Goal: Task Accomplishment & Management: Manage account settings

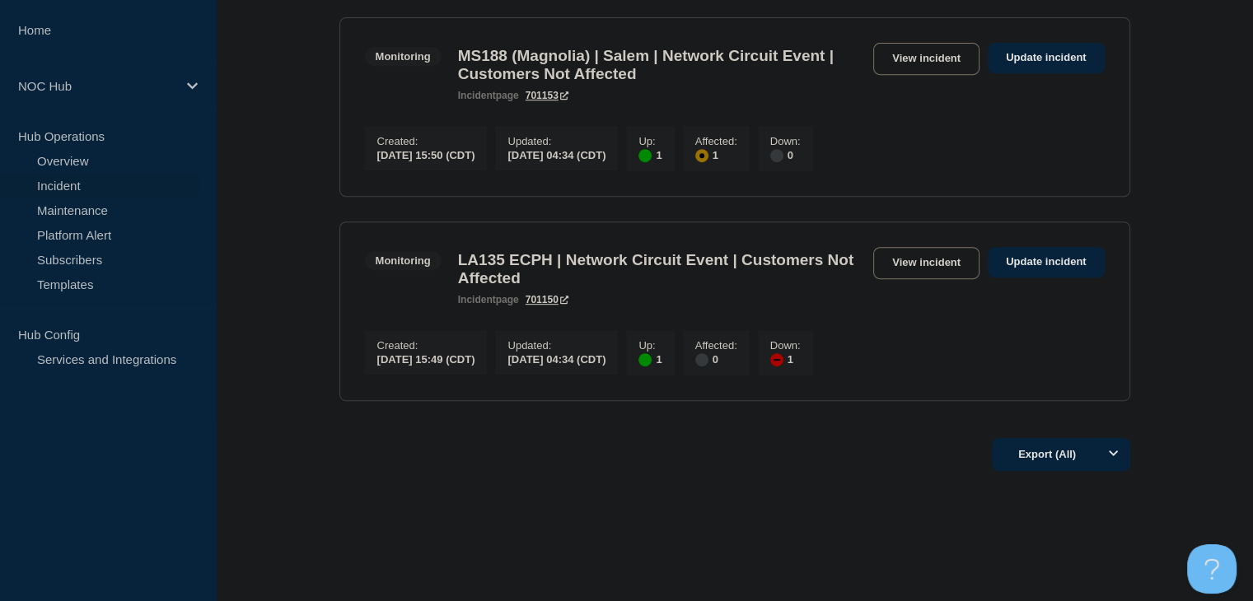
scroll to position [704, 0]
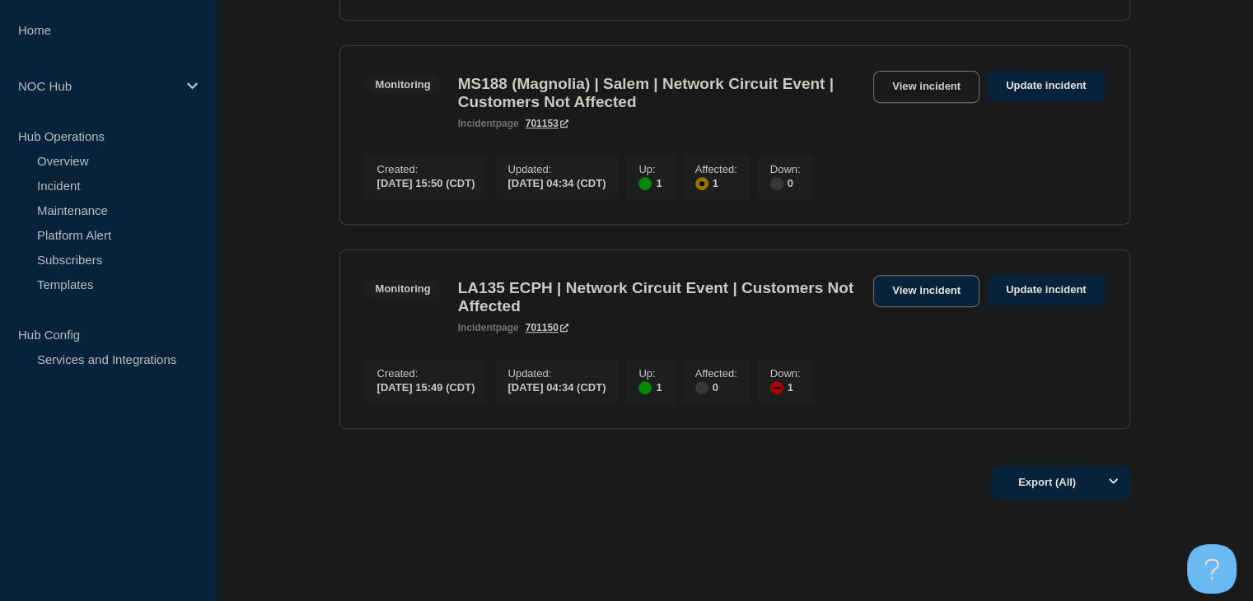
click at [928, 307] on link "View incident" at bounding box center [926, 291] width 106 height 32
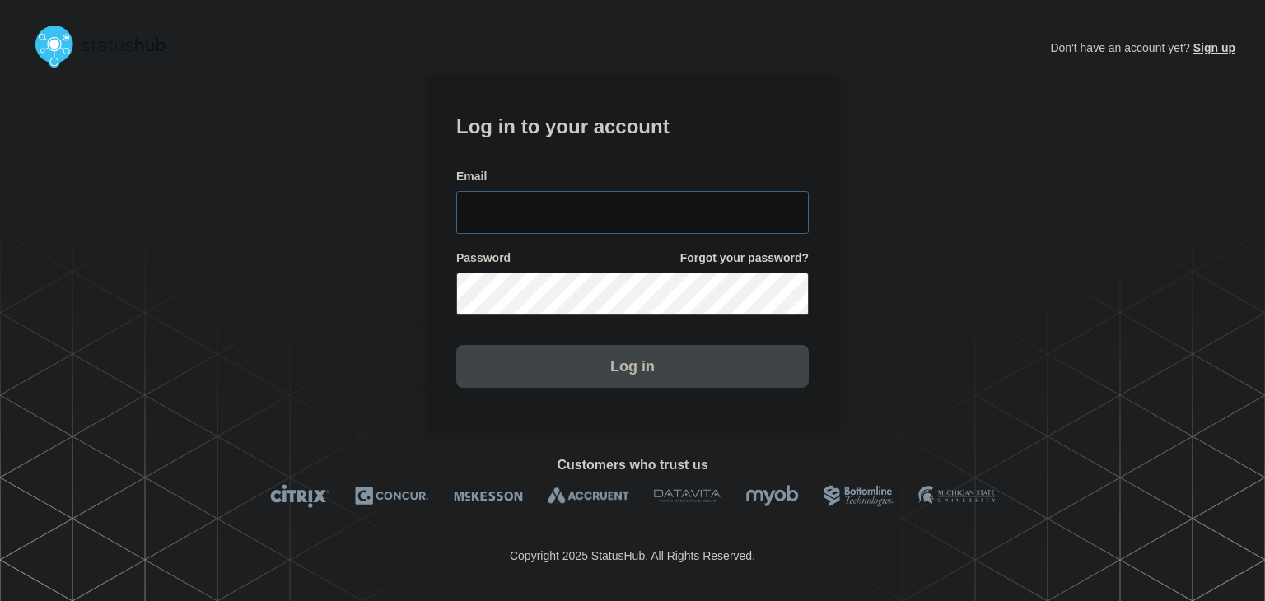
type input "amanda.mckeehan@conexon.us"
click at [619, 372] on button "Log in" at bounding box center [632, 366] width 353 height 43
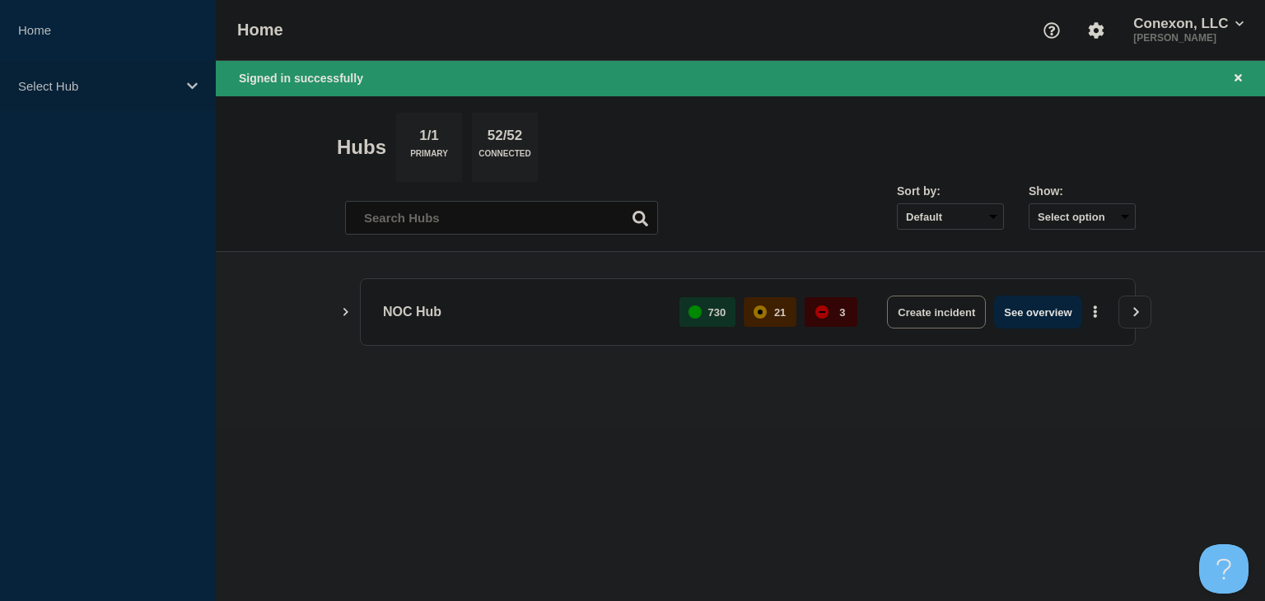
click at [152, 99] on div "Select Hub" at bounding box center [108, 86] width 216 height 50
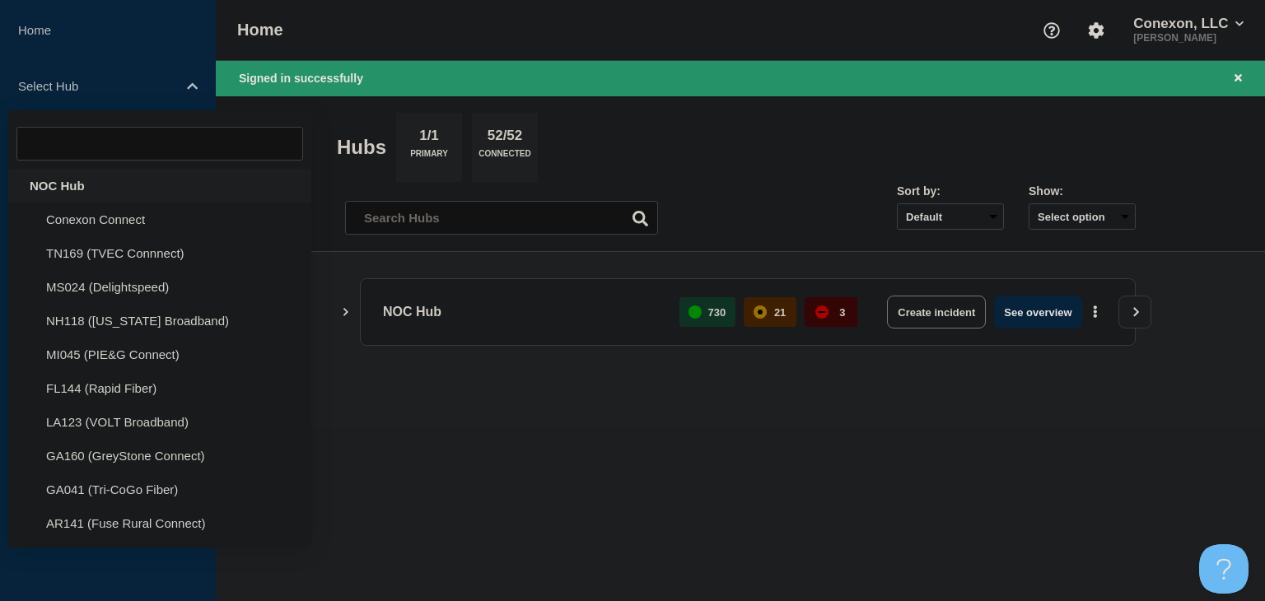
click at [105, 185] on div "NOC Hub" at bounding box center [159, 186] width 303 height 34
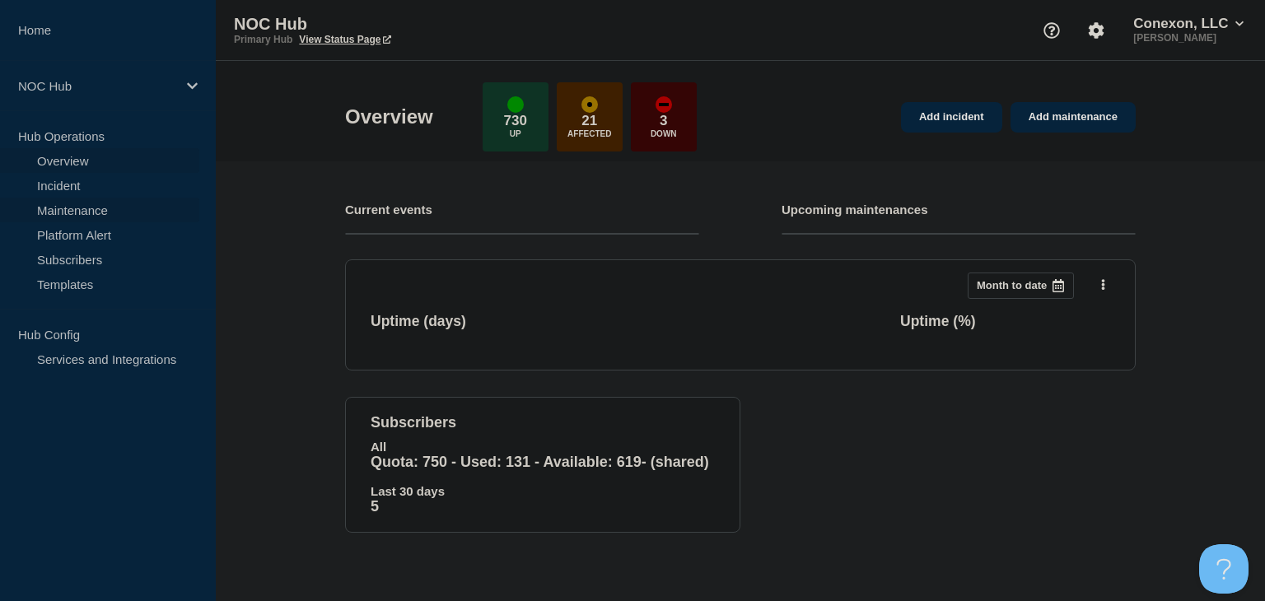
click at [89, 199] on link "Maintenance" at bounding box center [99, 210] width 199 height 25
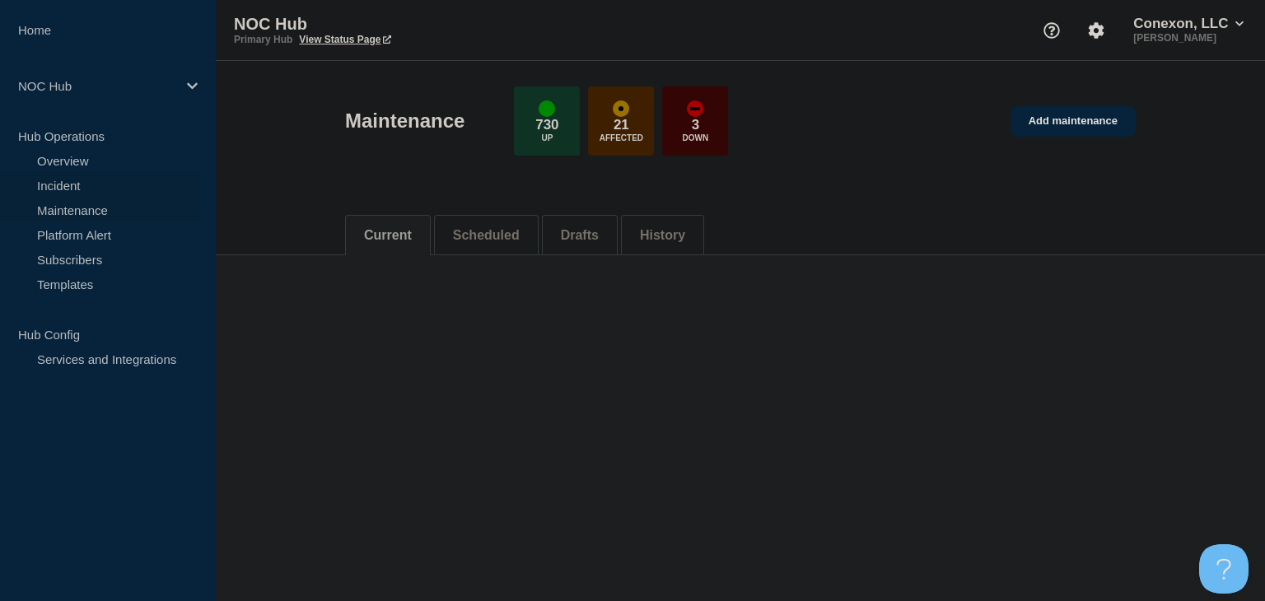
click at [75, 186] on link "Incident" at bounding box center [99, 185] width 199 height 25
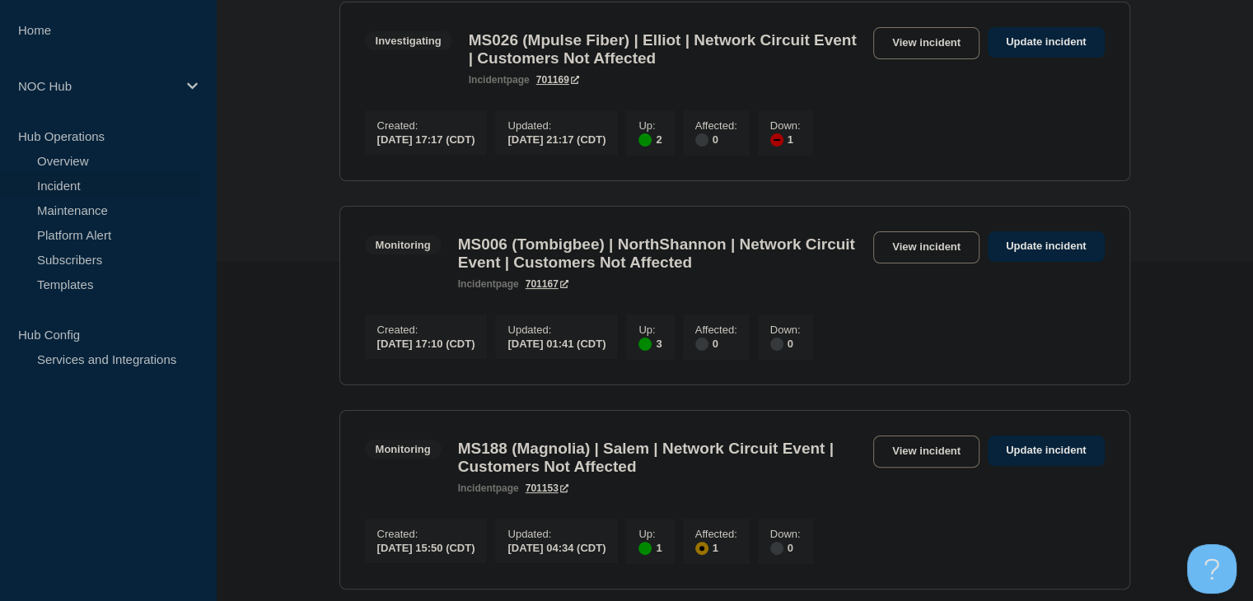
scroll to position [659, 0]
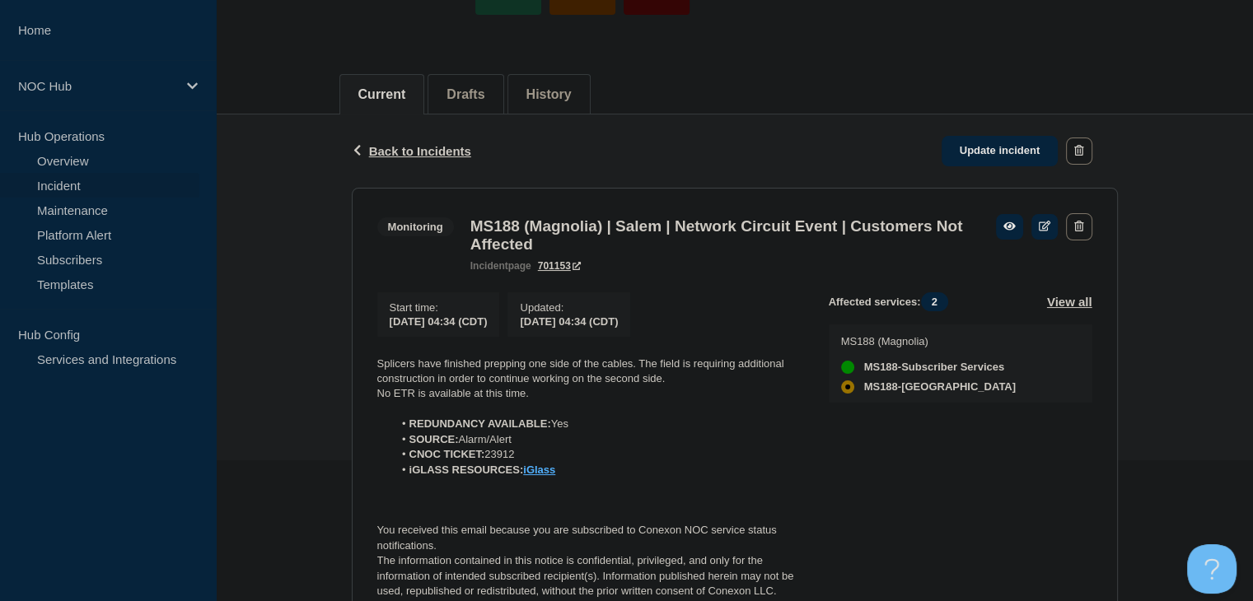
scroll to position [247, 0]
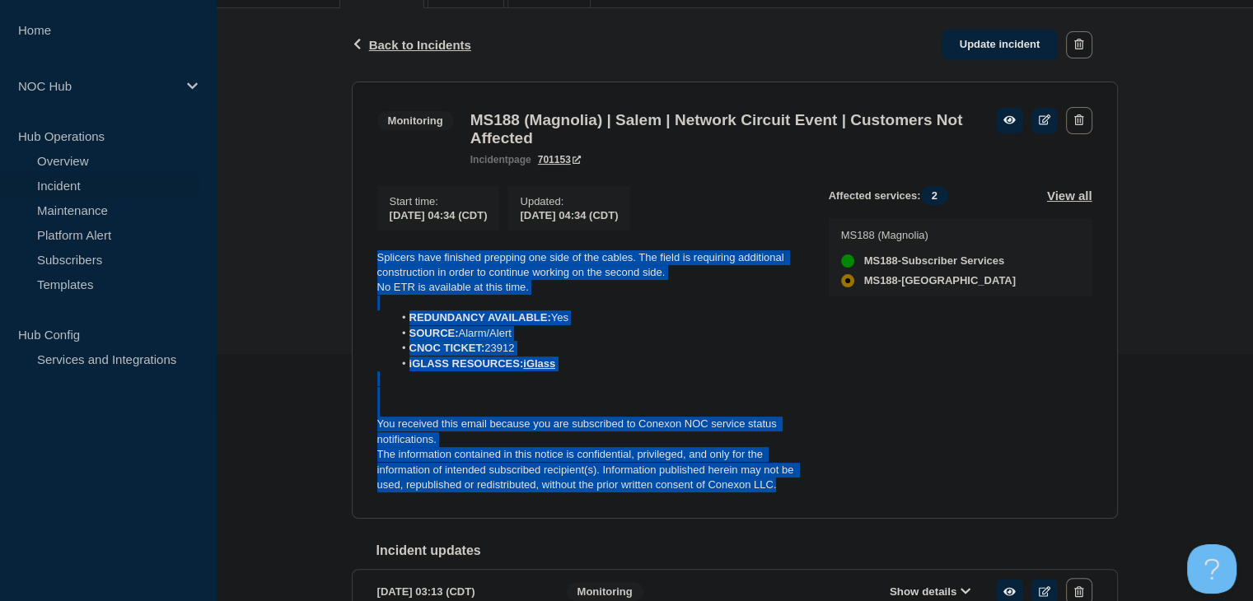
drag, startPoint x: 781, startPoint y: 495, endPoint x: 379, endPoint y: 267, distance: 462.2
click at [379, 267] on div "Splicers have finished prepping one side of the cables. The field is requiring …" at bounding box center [589, 371] width 425 height 243
copy div "Splicers have finished prepping one side of the cables. The field is requiring …"
click at [989, 52] on link "Update incident" at bounding box center [999, 45] width 117 height 30
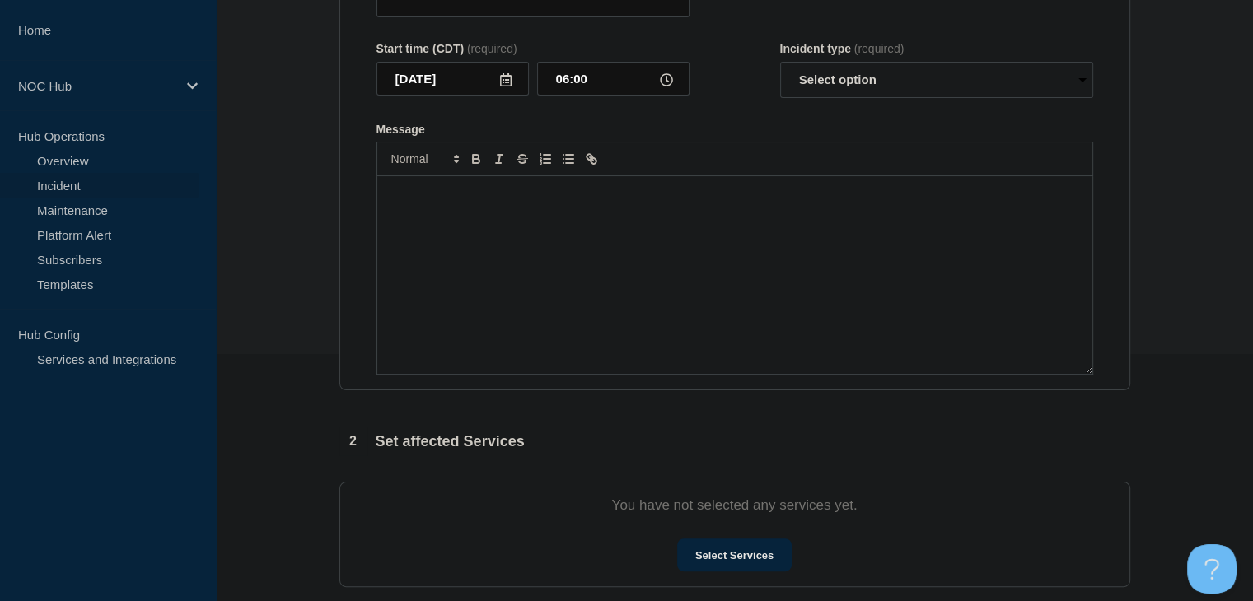
type input "MS188 (Magnolia) | Salem | Network Circuit Event | Customers Not Affected"
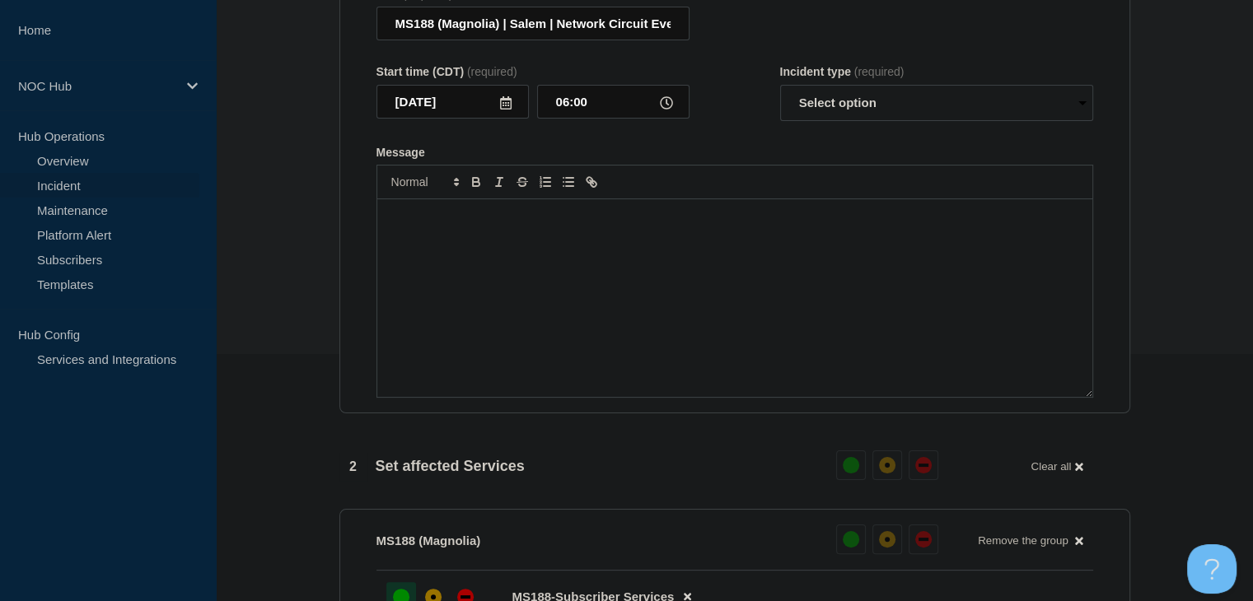
click at [695, 332] on div "Message" at bounding box center [734, 298] width 715 height 198
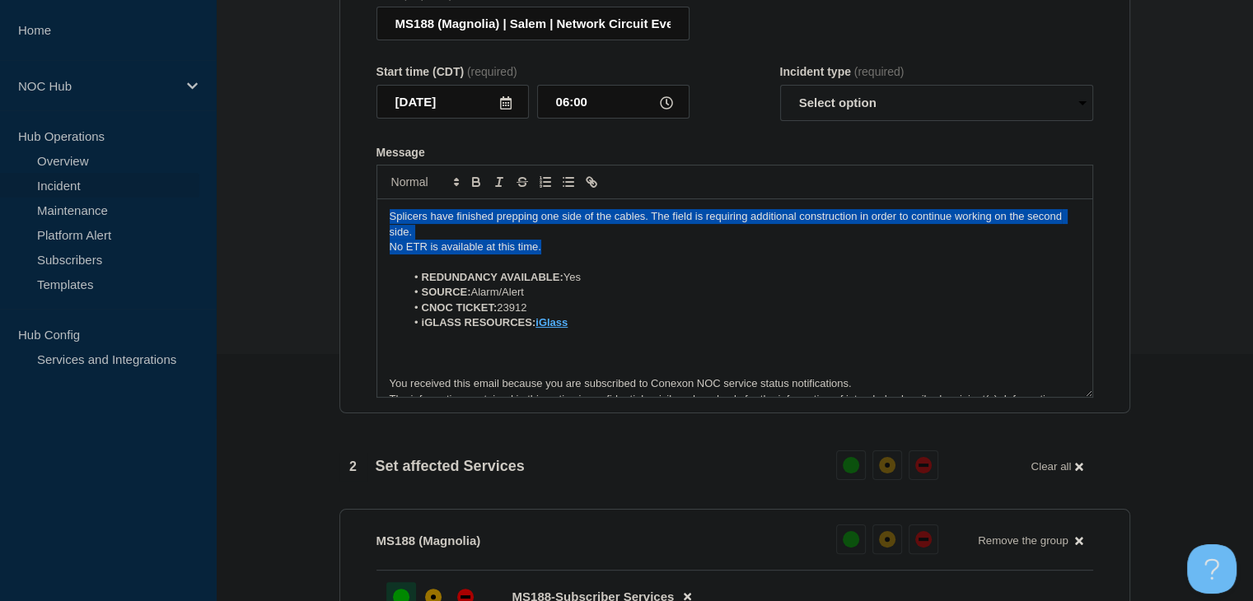
drag, startPoint x: 569, startPoint y: 259, endPoint x: 351, endPoint y: 218, distance: 222.1
click at [351, 218] on section "Title (required) MS188 (Magnolia) | Salem | Network Circuit Event | Customers N…" at bounding box center [734, 193] width 791 height 442
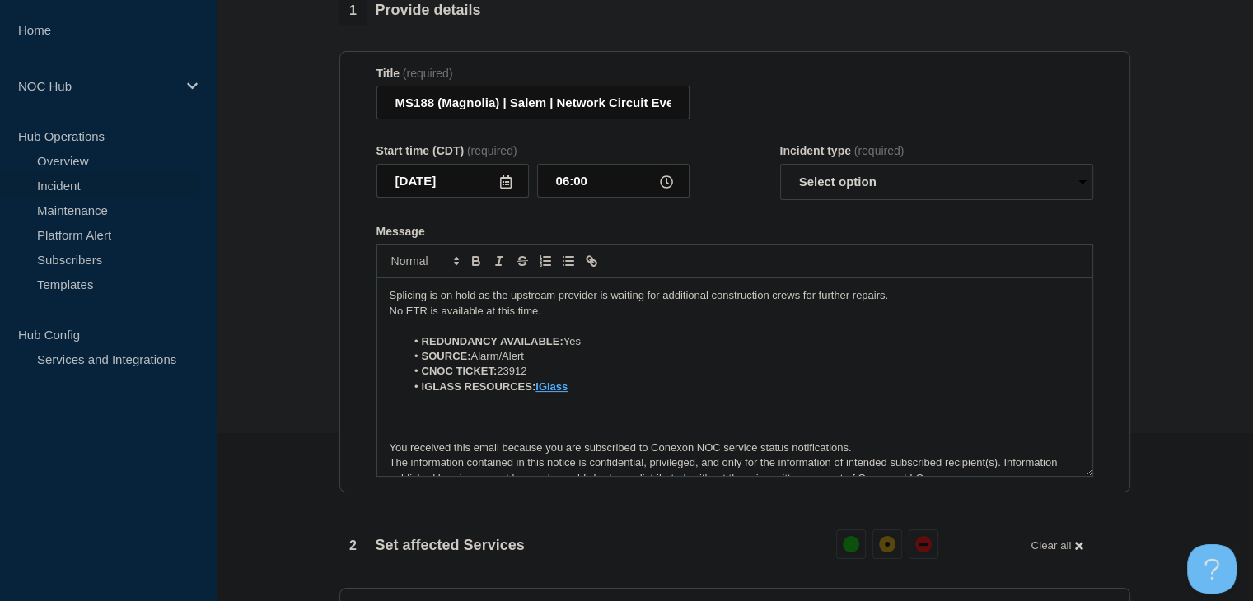
scroll to position [82, 0]
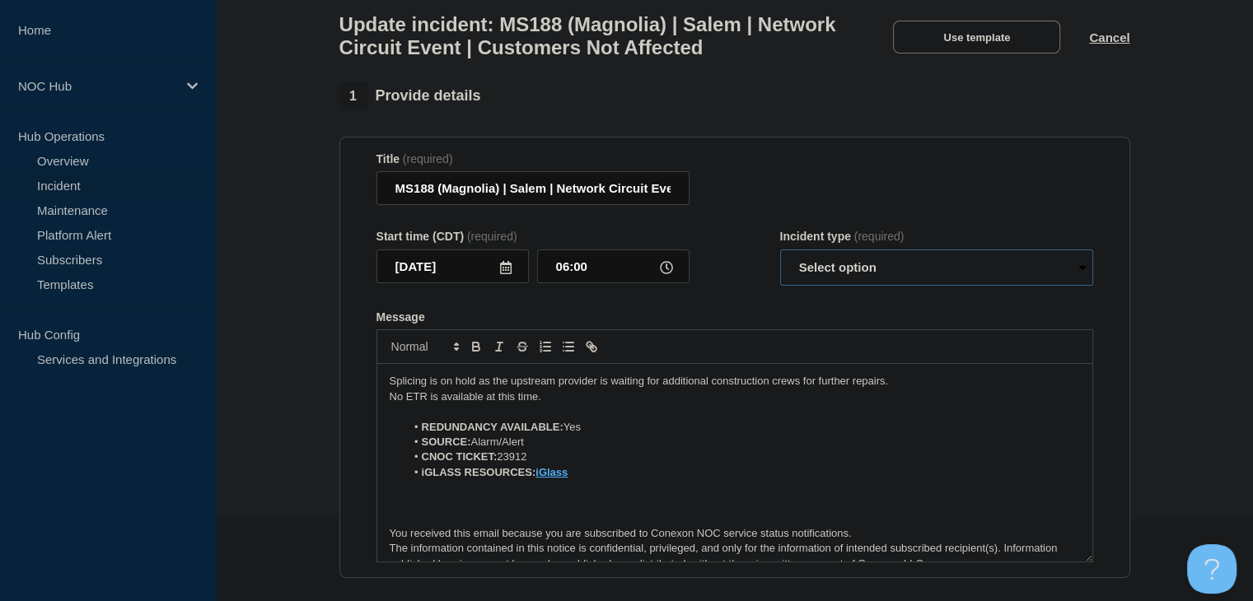
click at [865, 268] on select "Select option Investigating Identified Monitoring Resolved" at bounding box center [936, 268] width 313 height 36
select select "monitoring"
click at [780, 259] on select "Select option Investigating Identified Monitoring Resolved" at bounding box center [936, 268] width 313 height 36
click at [761, 313] on form "Title (required) MS188 (Magnolia) | Salem | Network Circuit Event | Customers N…" at bounding box center [734, 357] width 717 height 411
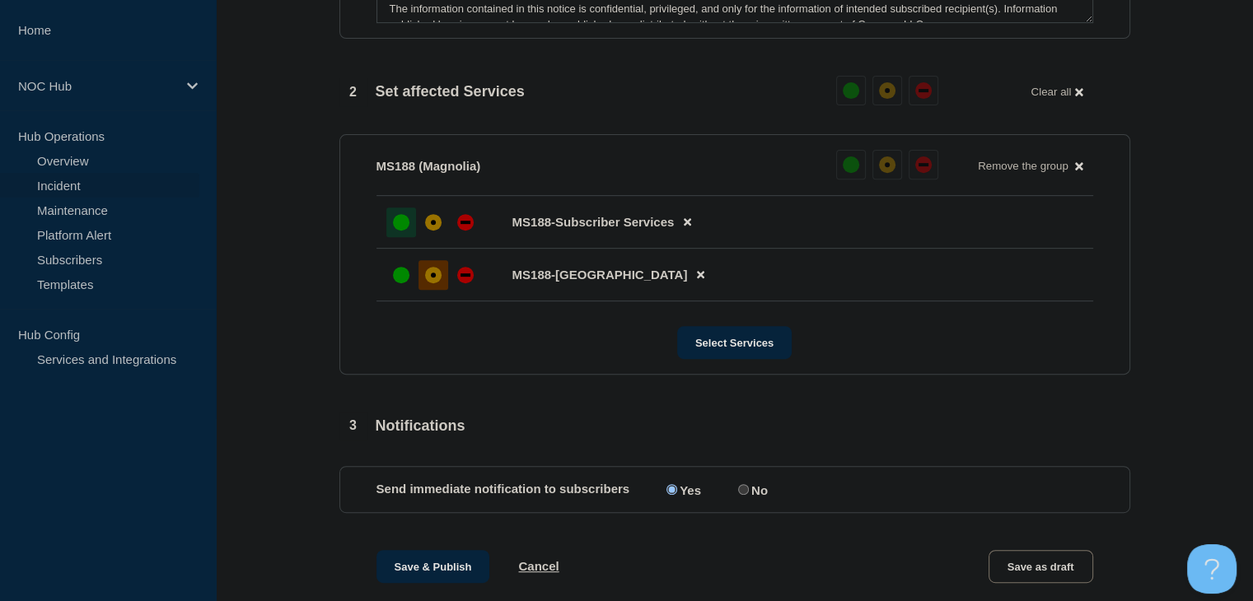
scroll to position [906, 0]
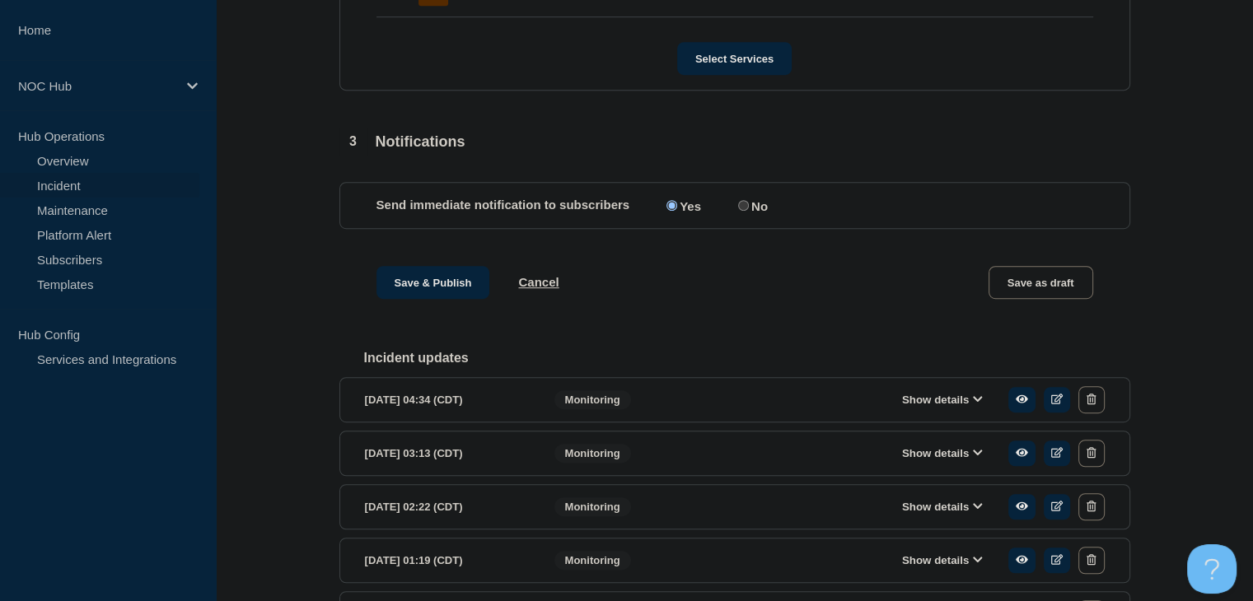
click at [424, 320] on div "Save & Publish Cancel Save as draft" at bounding box center [734, 303] width 791 height 74
click at [424, 299] on button "Save & Publish" at bounding box center [433, 282] width 114 height 33
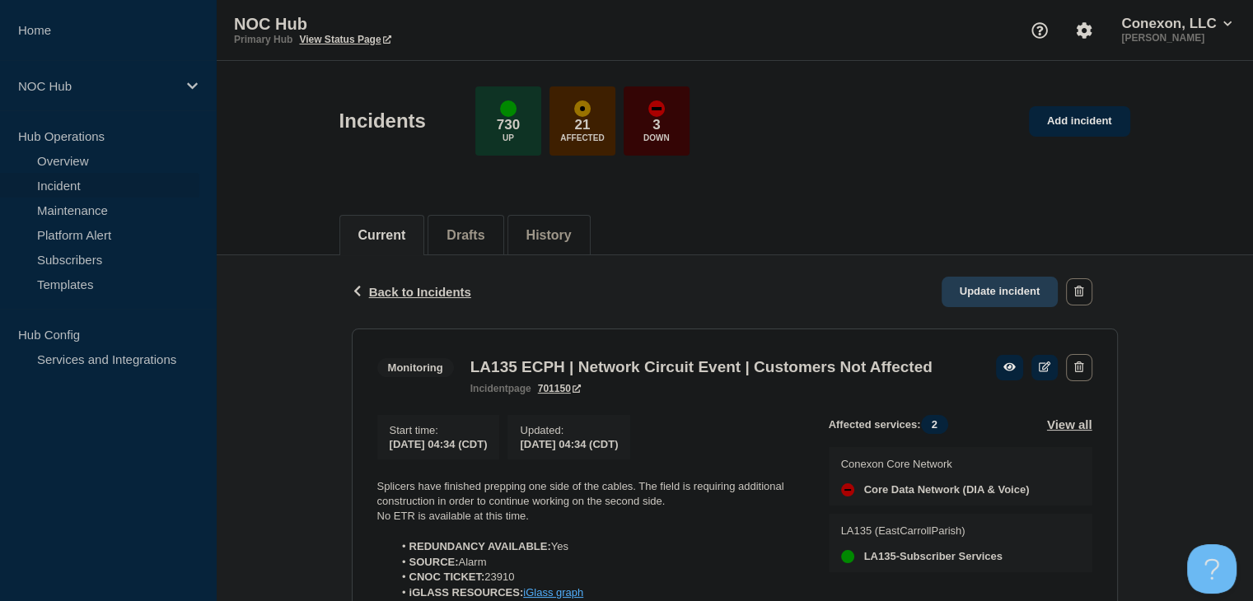
click at [973, 282] on link "Update incident" at bounding box center [999, 292] width 117 height 30
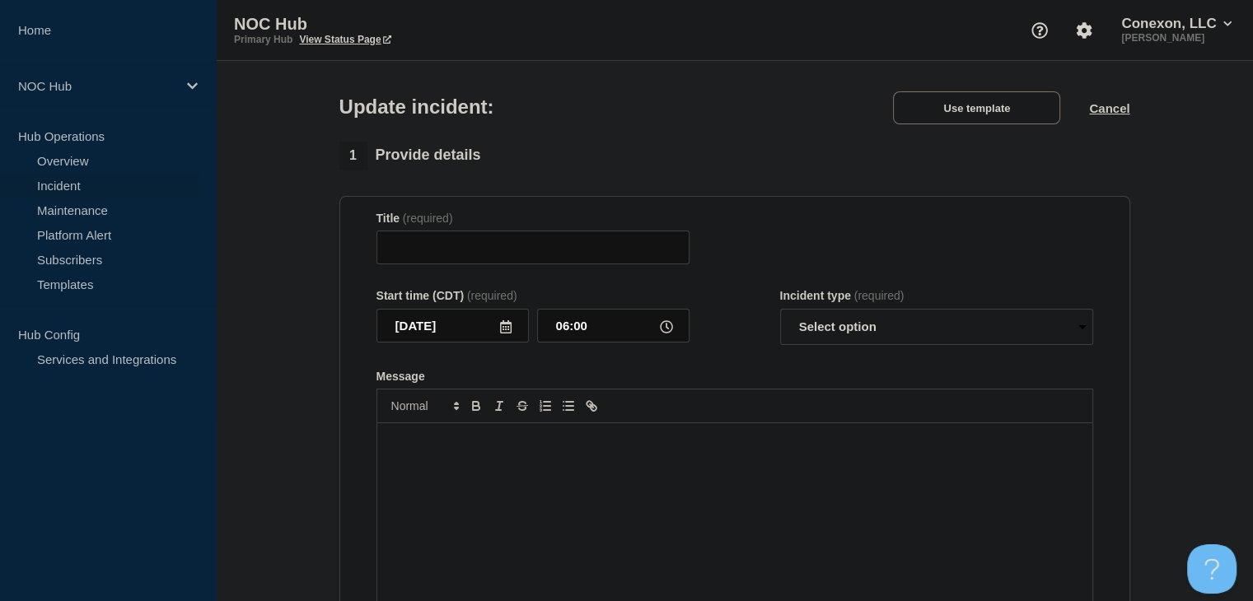
type input "LA135 ECPH | Network Circuit Event | Customers Not Affected"
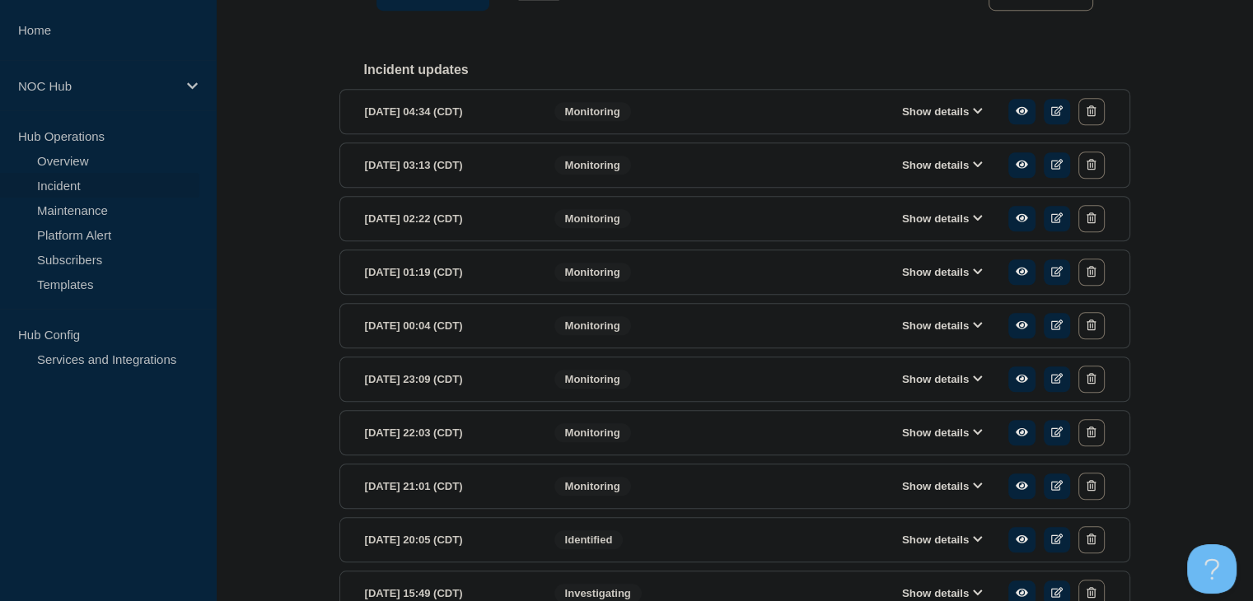
scroll to position [1122, 0]
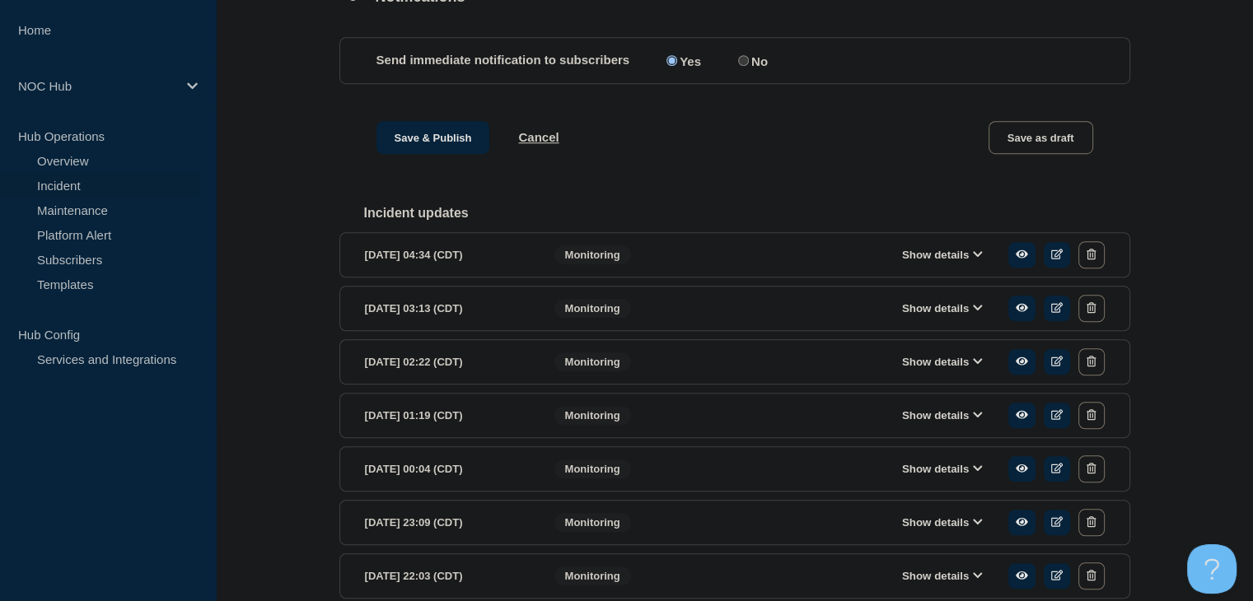
click at [926, 269] on div "Show details" at bounding box center [946, 254] width 315 height 27
click at [922, 262] on button "Show details" at bounding box center [942, 255] width 91 height 14
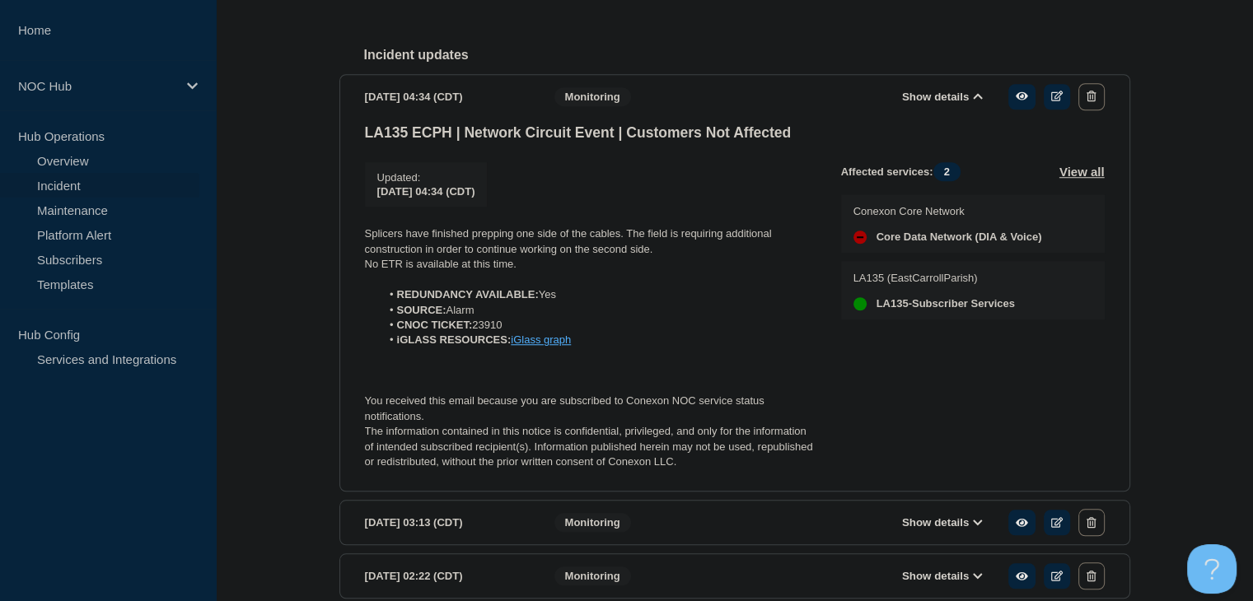
scroll to position [1287, 0]
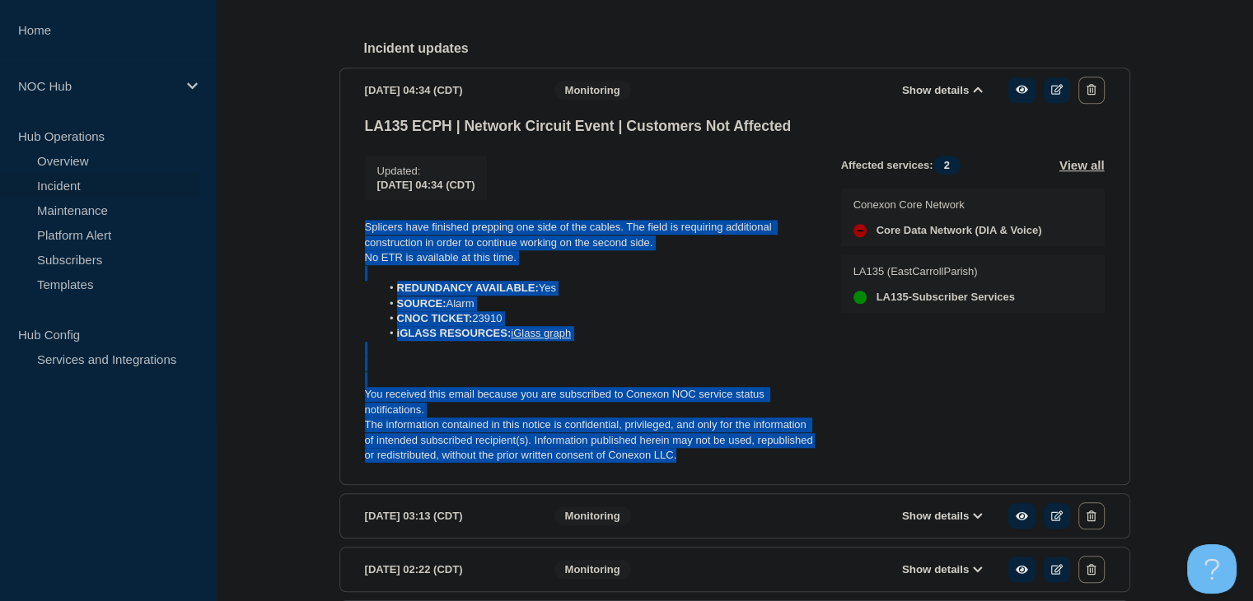
drag, startPoint x: 689, startPoint y: 479, endPoint x: 364, endPoint y: 246, distance: 399.1
click at [365, 246] on div "Splicers have finished prepping one side of the cables. The field is requiring …" at bounding box center [590, 341] width 450 height 243
copy div "Splicers have finished prepping one side of the cables. The field is requiring …"
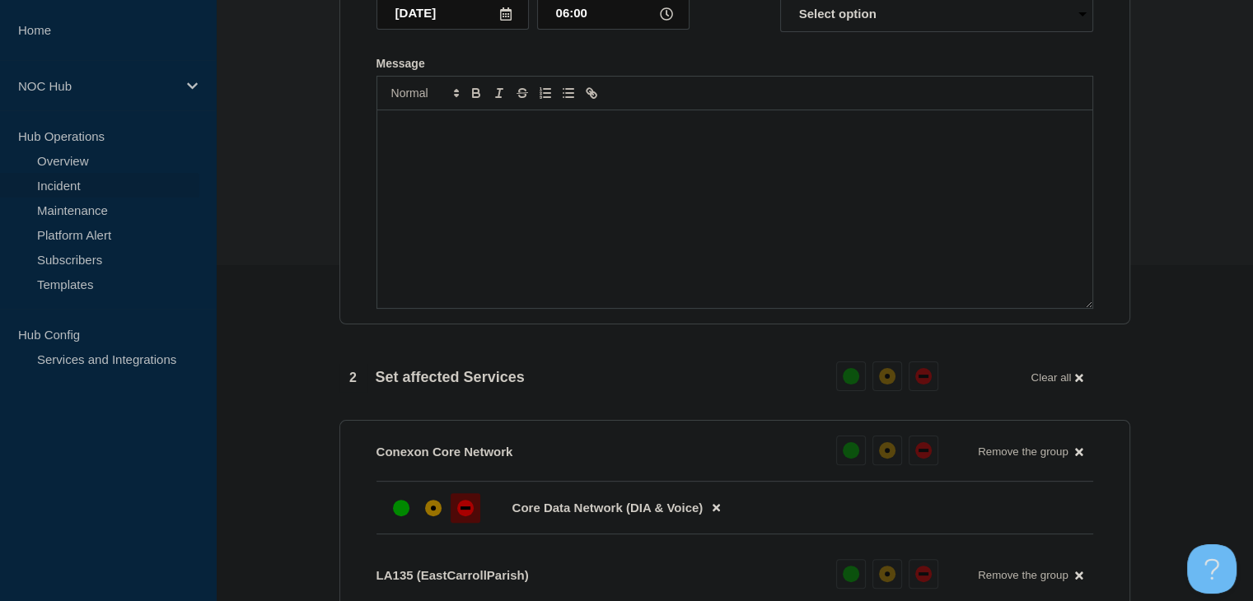
scroll to position [133, 0]
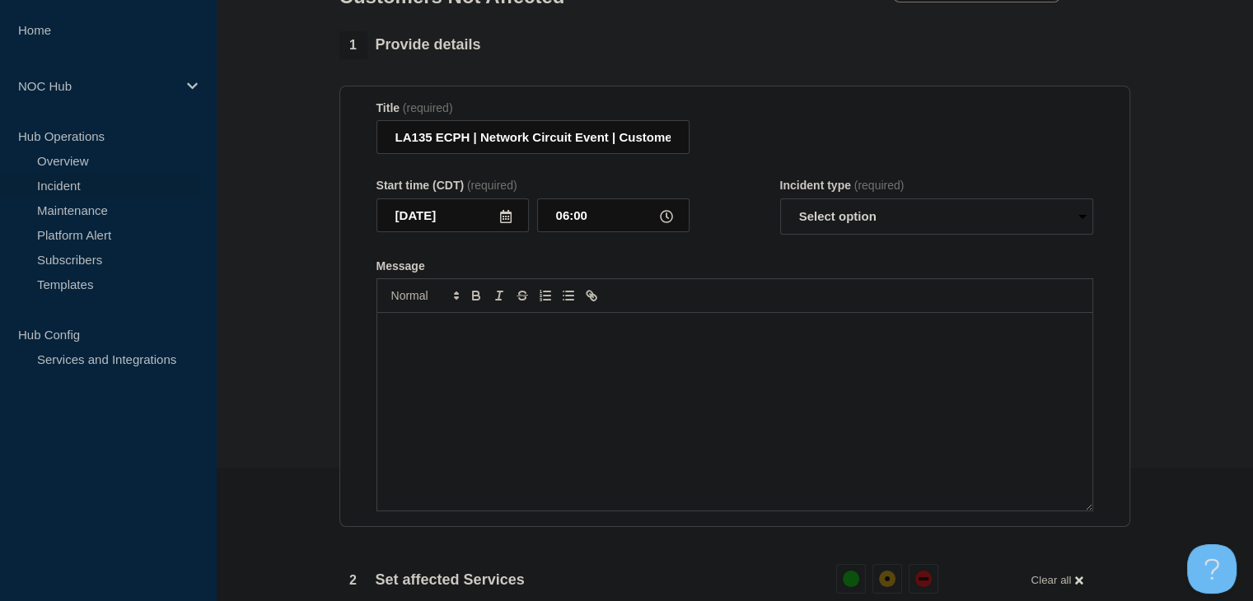
click at [479, 359] on div "Message" at bounding box center [734, 412] width 715 height 198
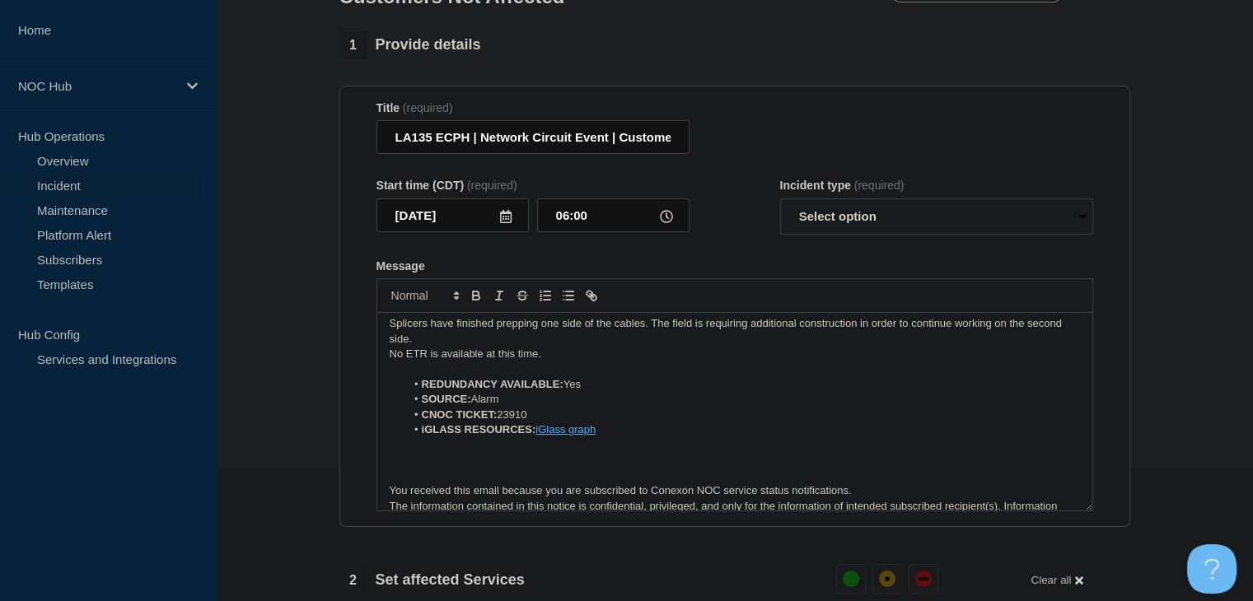
scroll to position [0, 0]
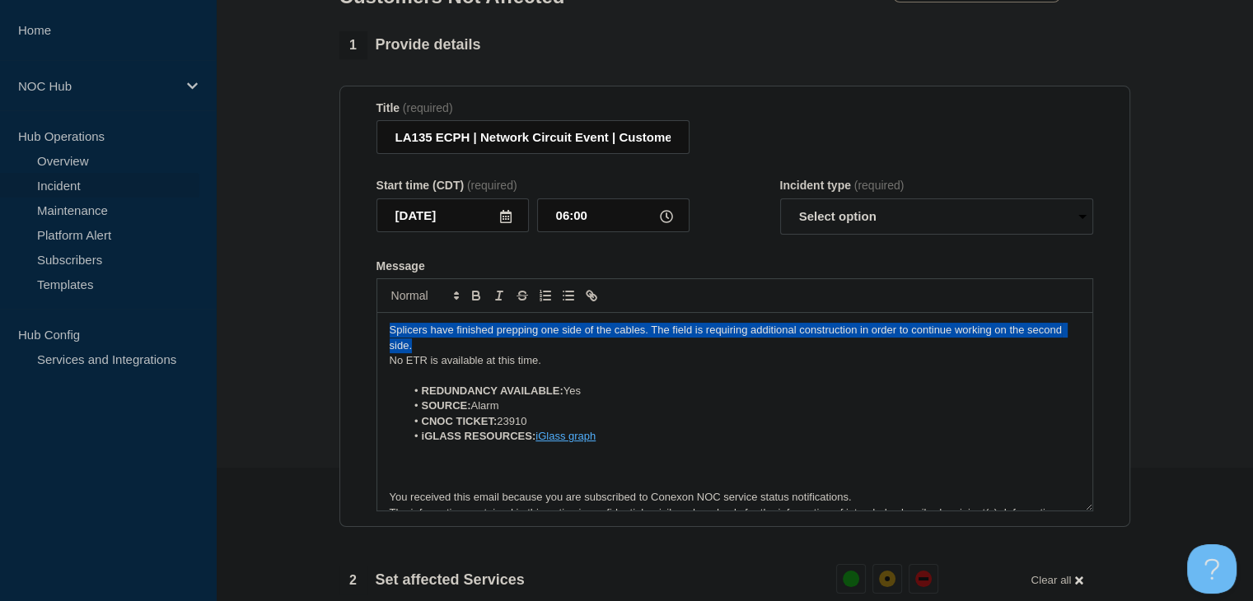
drag, startPoint x: 451, startPoint y: 351, endPoint x: 372, endPoint y: 334, distance: 80.0
click at [372, 334] on section "Title (required) LA135 ECPH | Network Circuit Event | Customers Not Affected St…" at bounding box center [734, 307] width 791 height 442
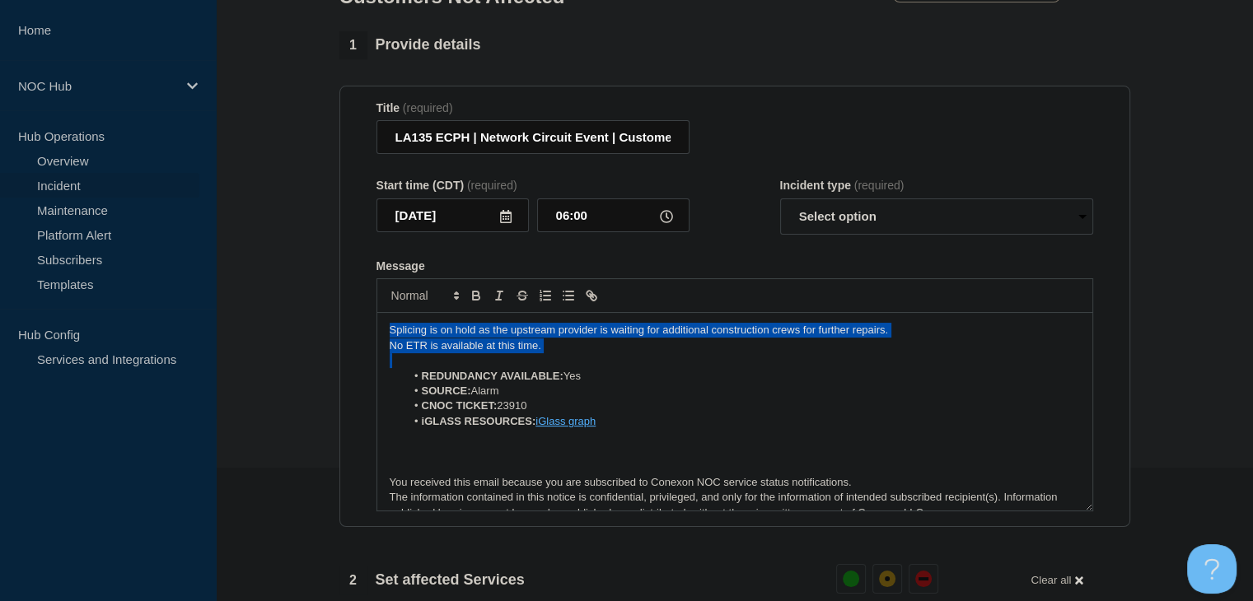
drag, startPoint x: 588, startPoint y: 364, endPoint x: 363, endPoint y: 335, distance: 226.7
click at [363, 335] on section "Title (required) LA135 ECPH | Network Circuit Event | Customers Not Affected St…" at bounding box center [734, 307] width 791 height 442
copy div "Splicing is on hold as the upstream provider is waiting for additional construc…"
click at [824, 230] on select "Select option Investigating Identified Monitoring Resolved" at bounding box center [936, 217] width 313 height 36
select select "monitoring"
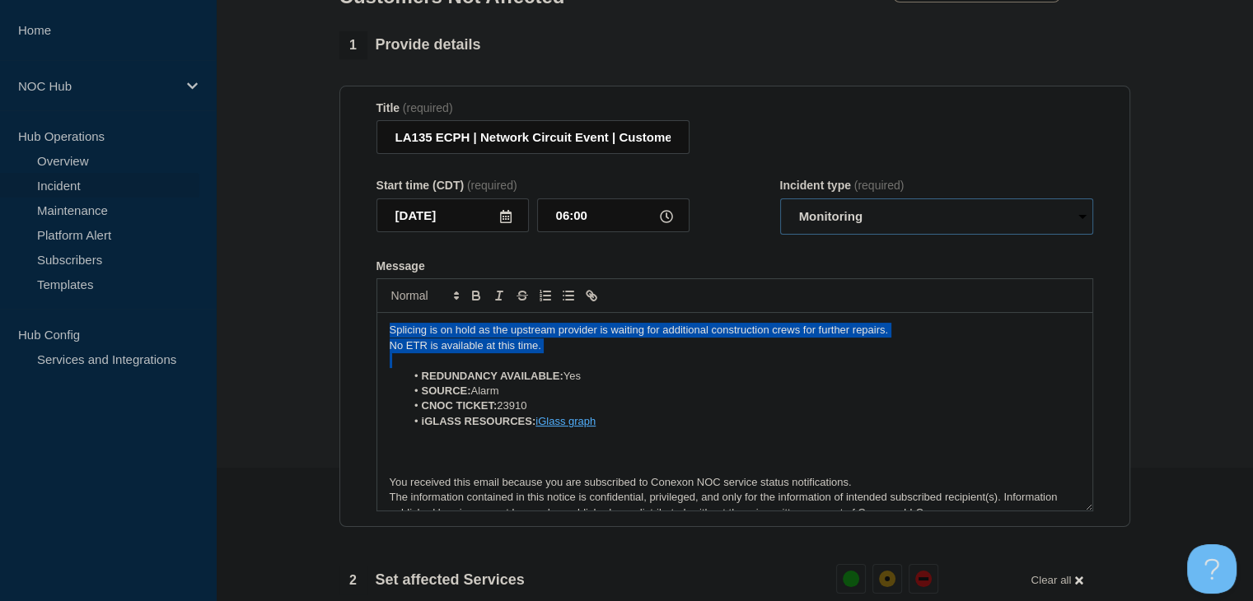
click at [780, 208] on select "Select option Investigating Identified Monitoring Resolved" at bounding box center [936, 217] width 313 height 36
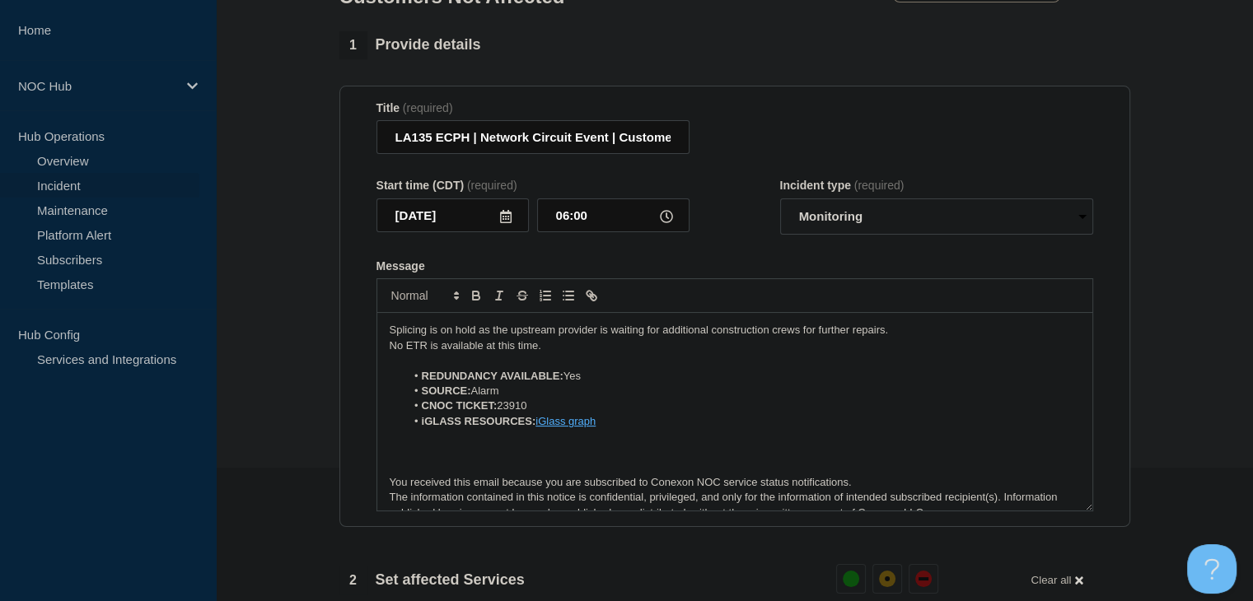
click at [759, 268] on form "Title (required) LA135 ECPH | Network Circuit Event | Customers Not Affected St…" at bounding box center [734, 306] width 717 height 411
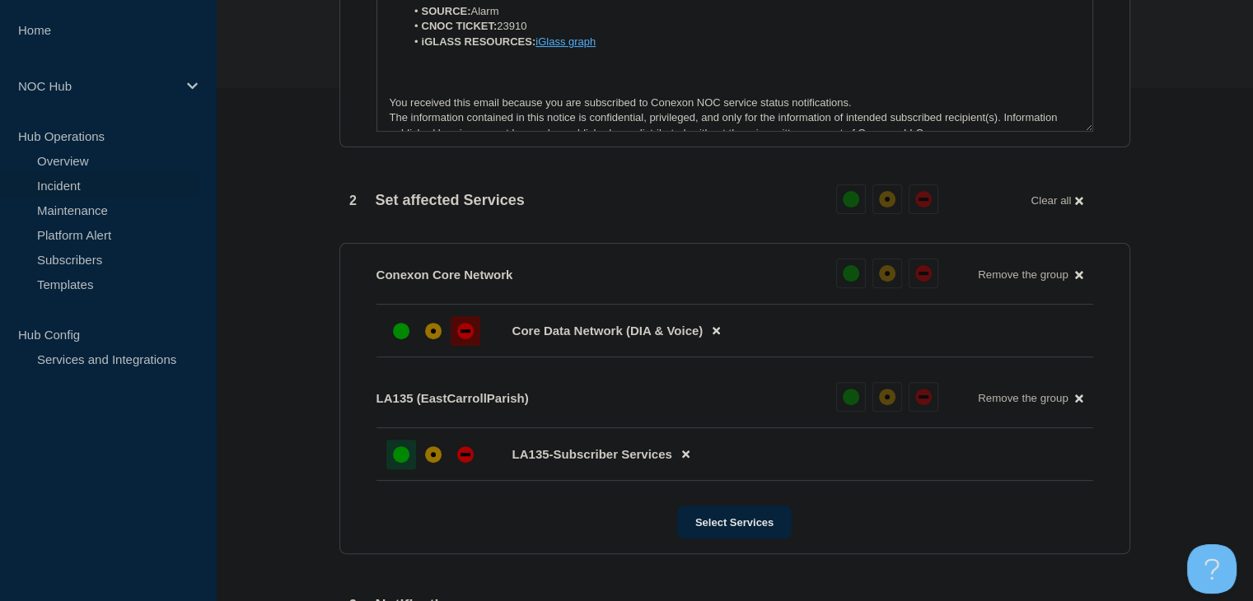
scroll to position [792, 0]
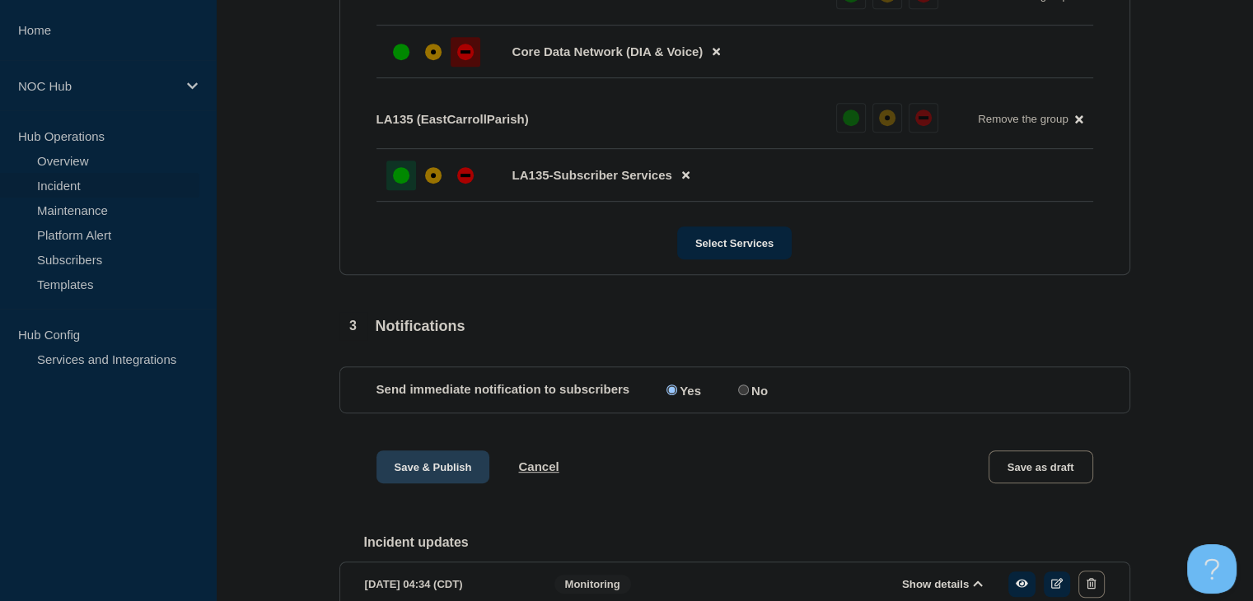
click at [389, 474] on button "Save & Publish" at bounding box center [433, 467] width 114 height 33
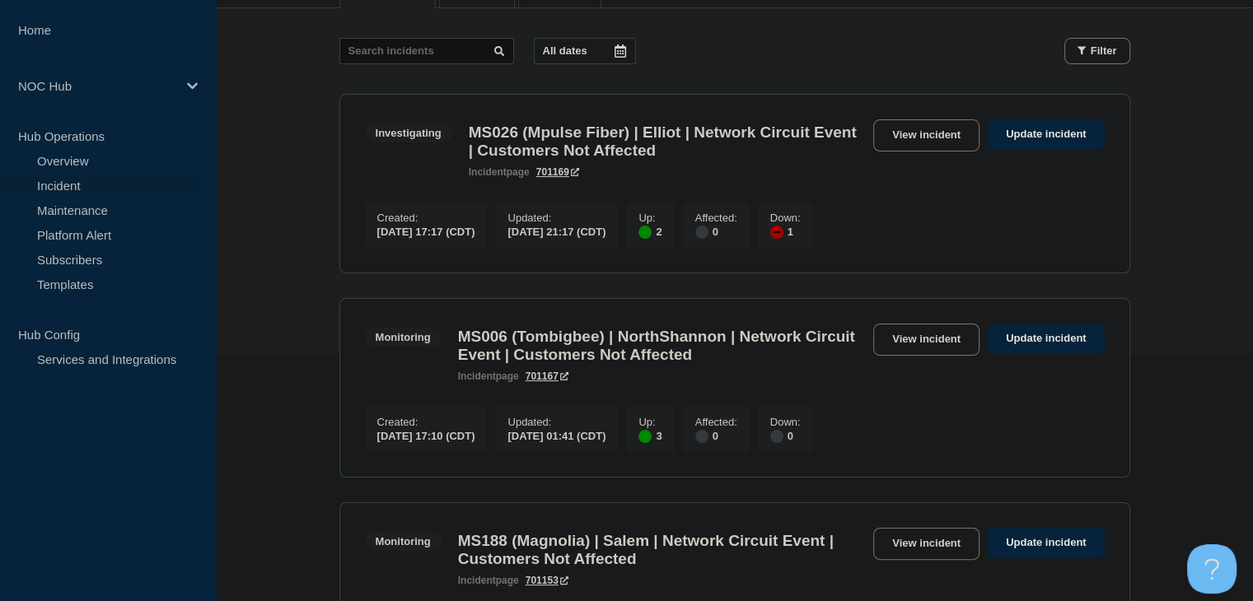
scroll to position [412, 0]
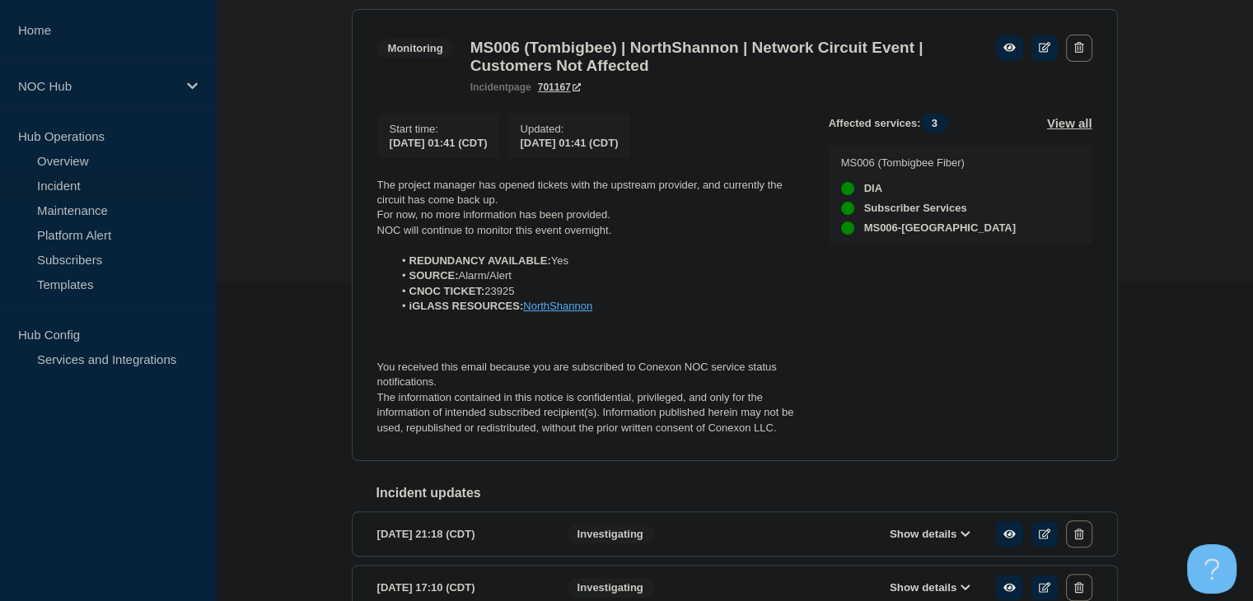
scroll to position [329, 0]
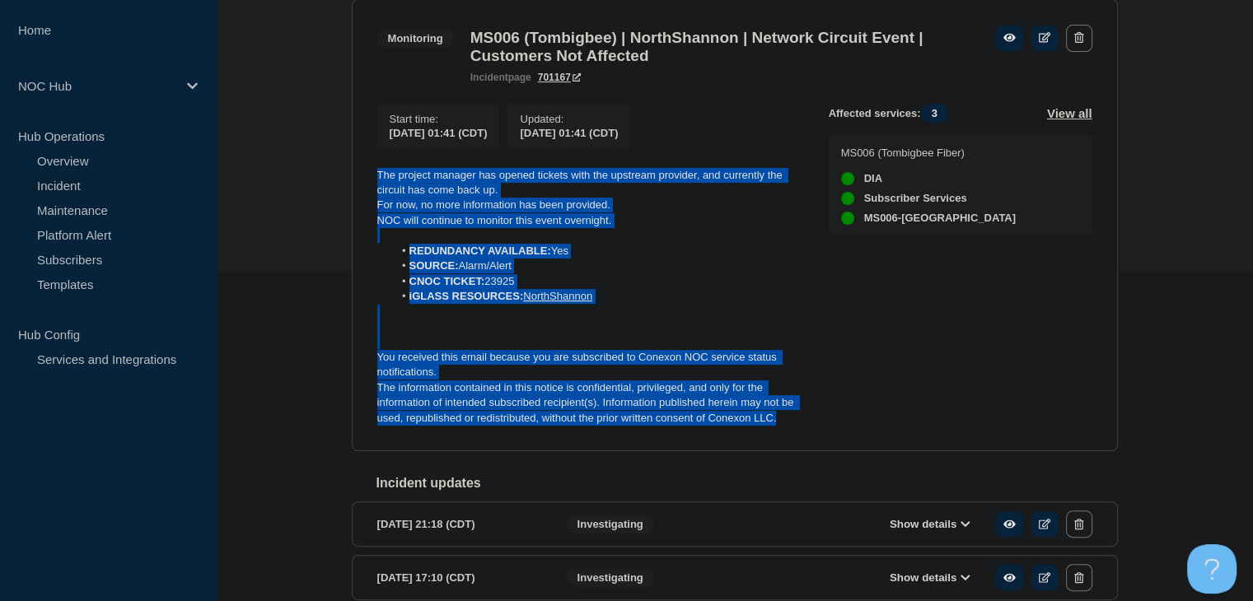
drag, startPoint x: 780, startPoint y: 428, endPoint x: 372, endPoint y: 179, distance: 478.0
click at [356, 173] on section "Monitoring MS006 (Tombigbee) | NorthShannon | Network Circuit Event | Customers…" at bounding box center [735, 225] width 766 height 453
copy div "The project manager has opened tickets with the upstream provider, and currentl…"
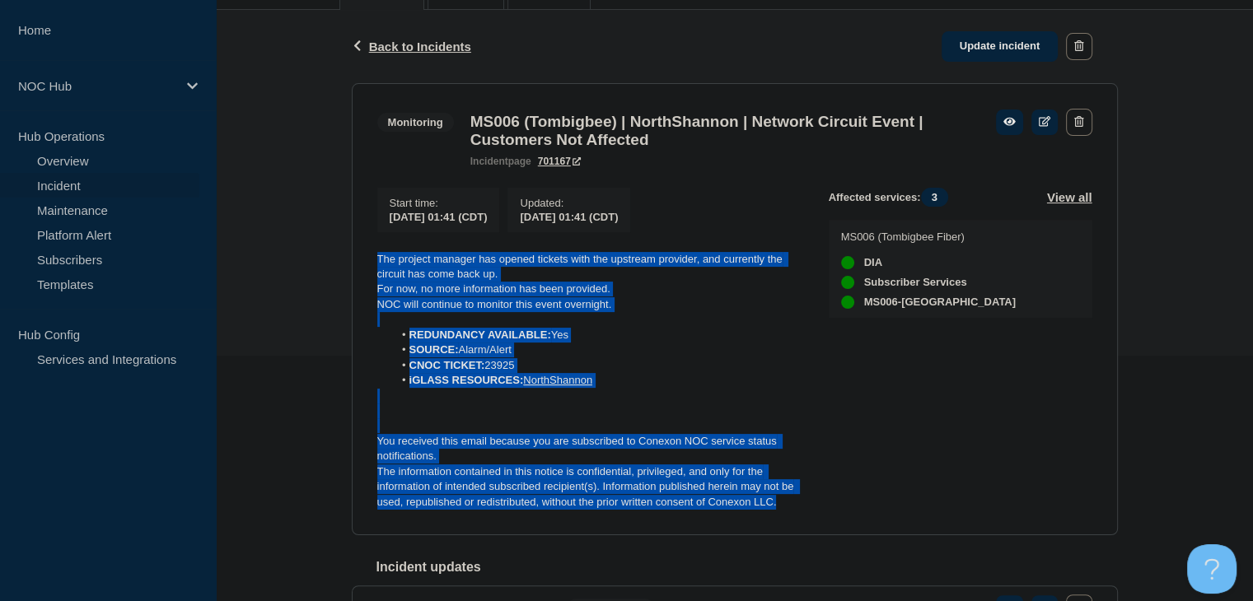
scroll to position [165, 0]
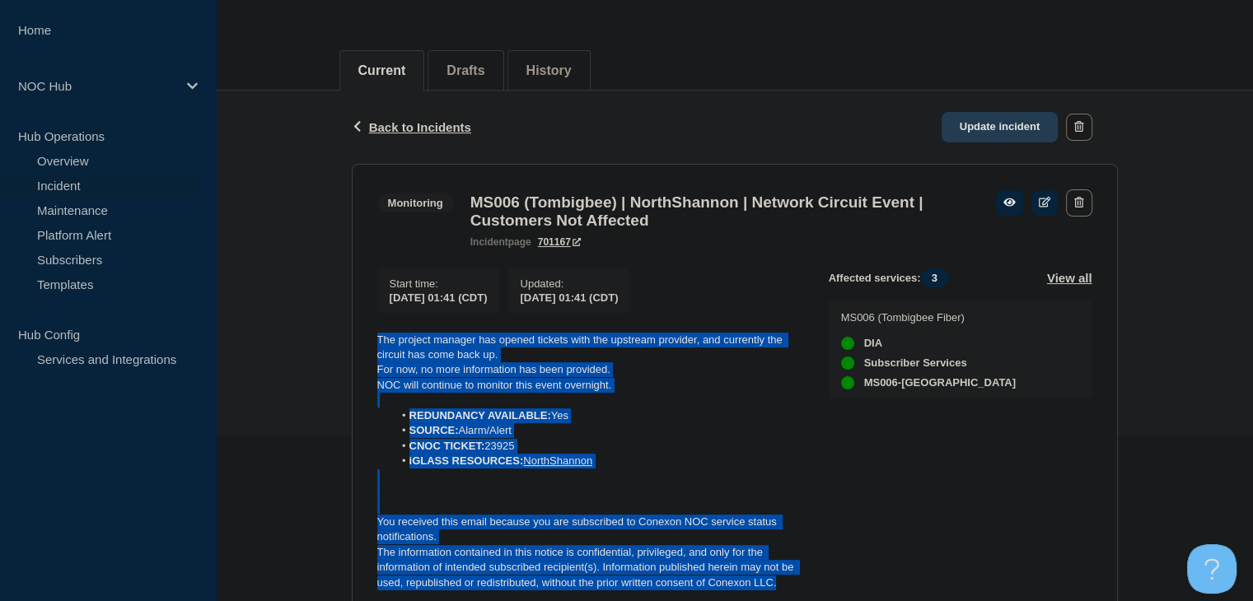
click at [980, 113] on link "Update incident" at bounding box center [999, 127] width 117 height 30
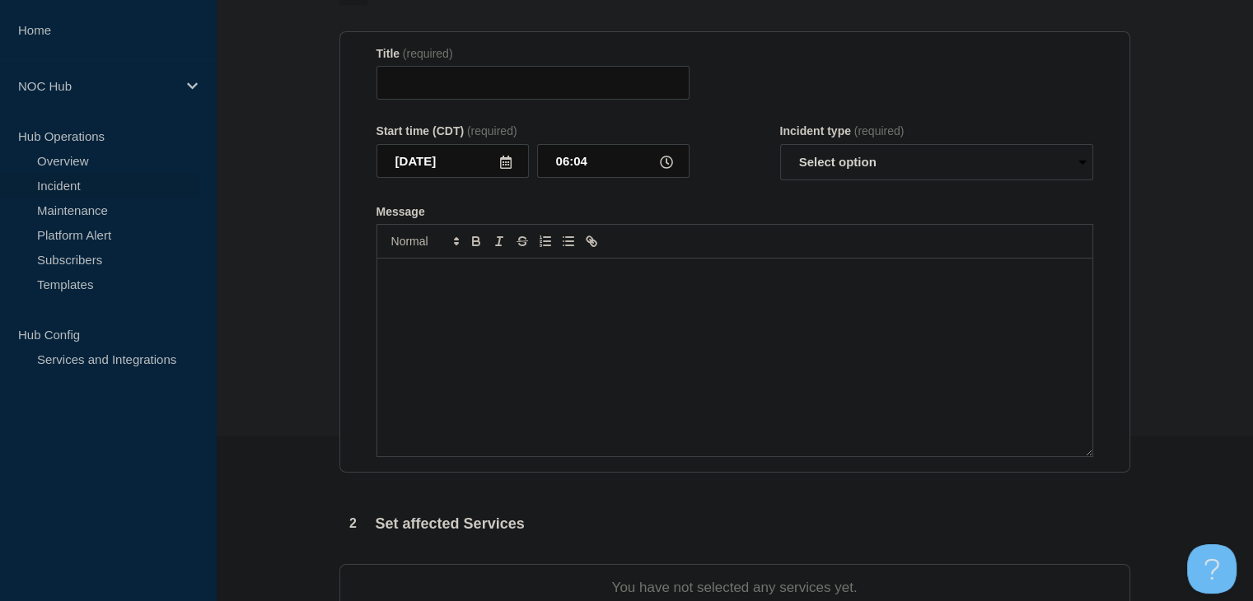
type input "MS006 (Tombigbee) | NorthShannon | Network Circuit Event | Customers Not Affect…"
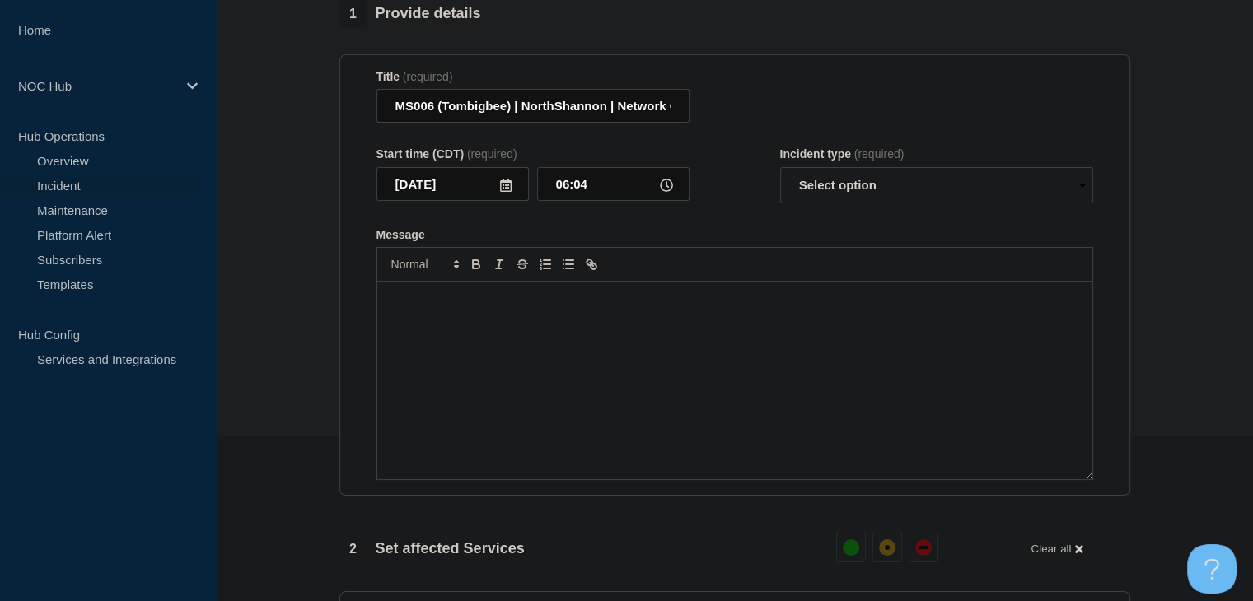
click at [929, 124] on div "Title (required) MS006 (Tombigbee) | NorthShannon | Network Circuit Event | Cus…" at bounding box center [734, 97] width 717 height 54
click at [843, 203] on select "Select option Investigating Identified Monitoring Resolved" at bounding box center [936, 185] width 313 height 36
select select "resolved"
click at [780, 203] on select "Select option Investigating Identified Monitoring Resolved" at bounding box center [936, 185] width 313 height 36
click at [788, 404] on div "Message" at bounding box center [734, 381] width 715 height 198
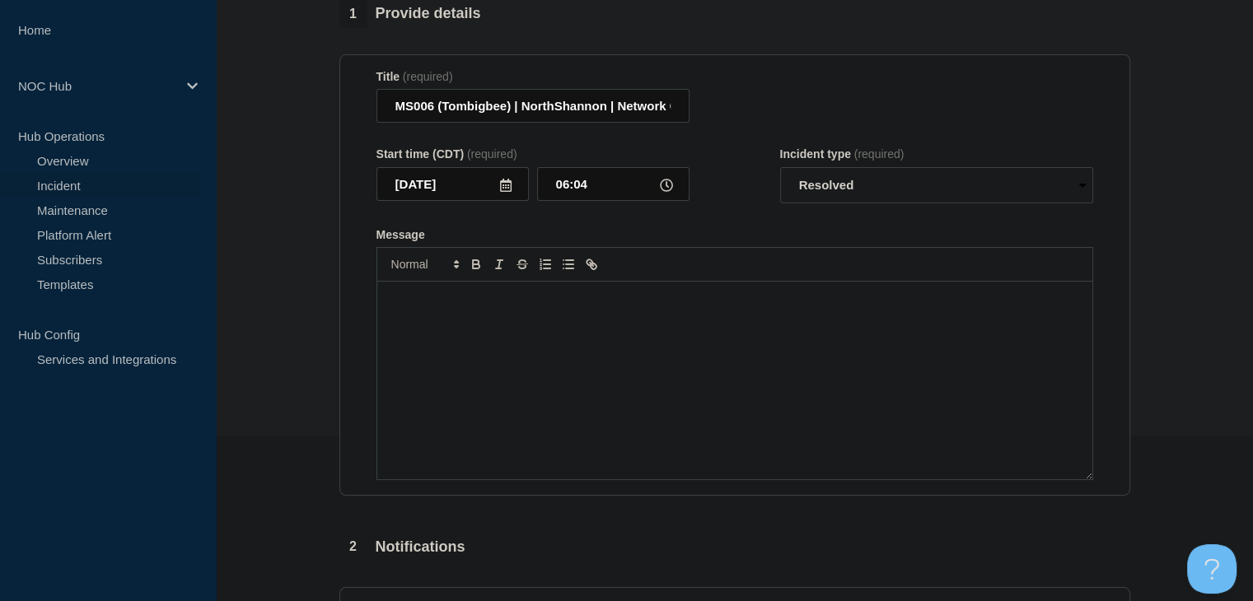
paste div "Message"
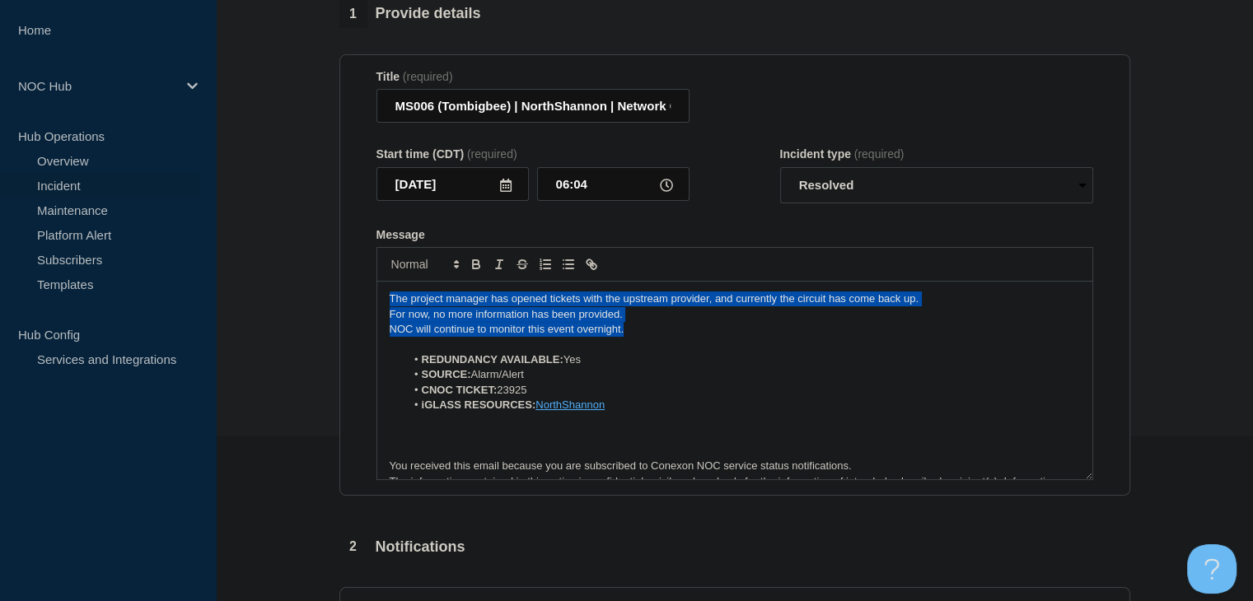
drag, startPoint x: 635, startPoint y: 374, endPoint x: 238, endPoint y: 330, distance: 399.4
click at [238, 330] on section "1 Provide details Title (required) MS006 (Tombigbee) | NorthShannon | Network C…" at bounding box center [734, 493] width 1037 height 987
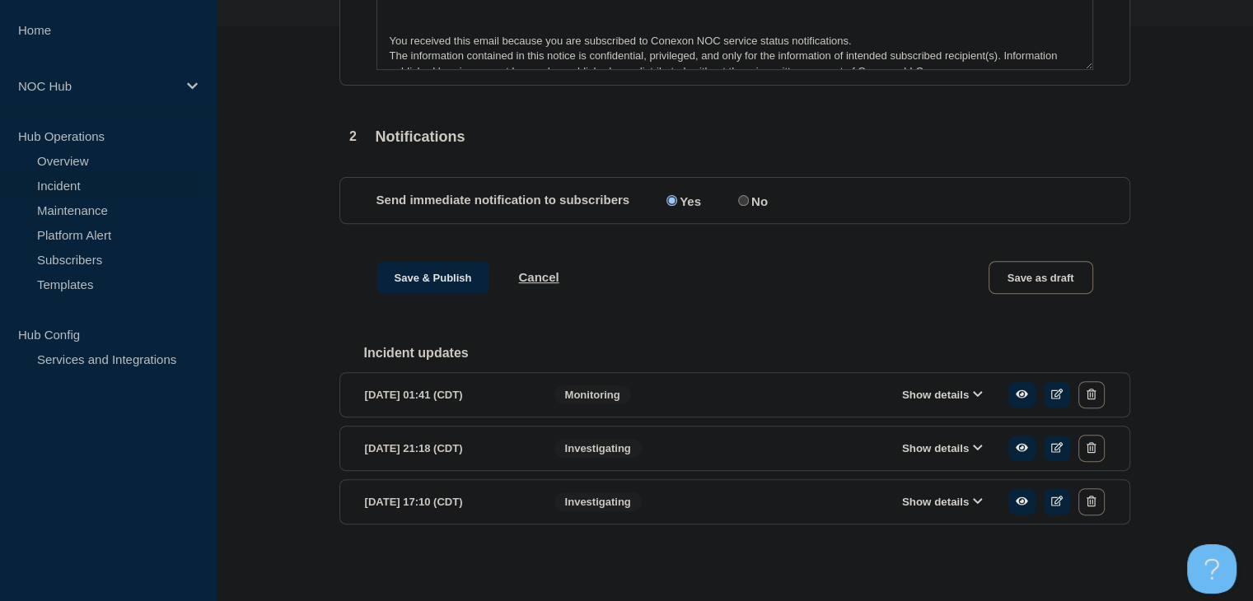
scroll to position [615, 0]
click at [400, 284] on button "Save & Publish" at bounding box center [433, 277] width 114 height 33
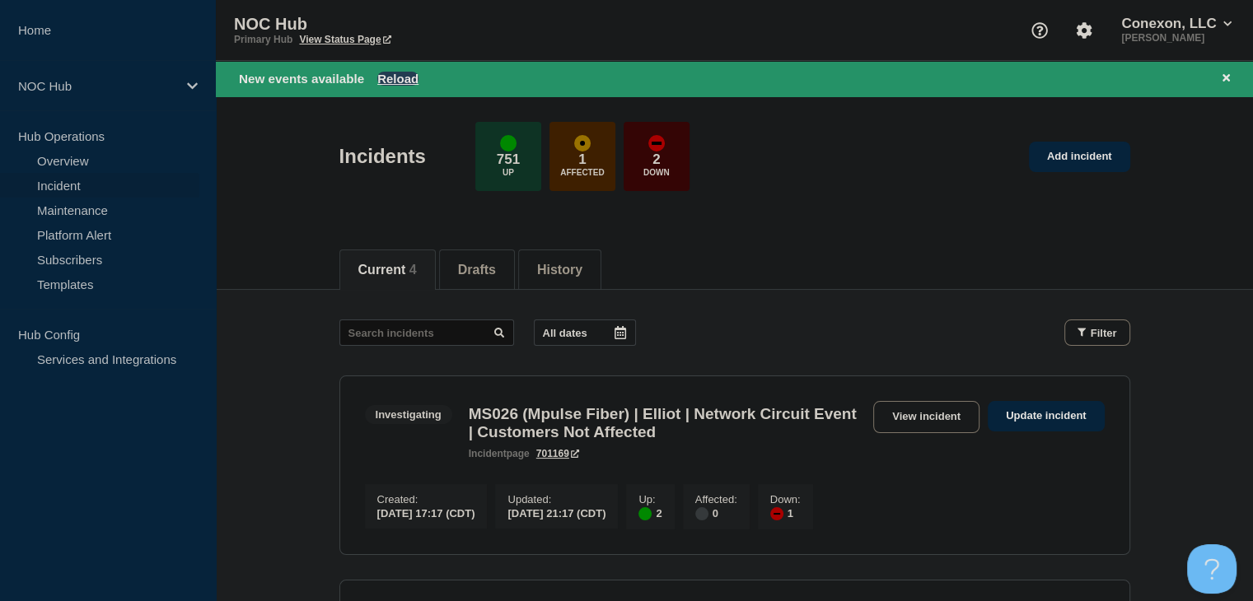
click at [382, 77] on button "Reload" at bounding box center [397, 79] width 41 height 14
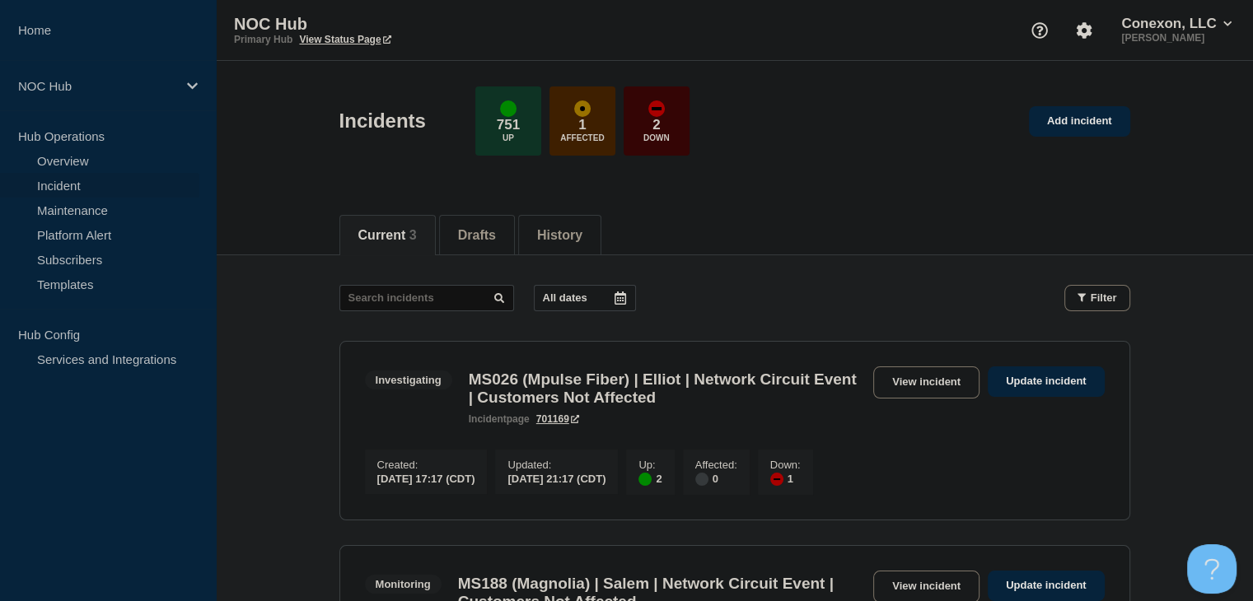
scroll to position [165, 0]
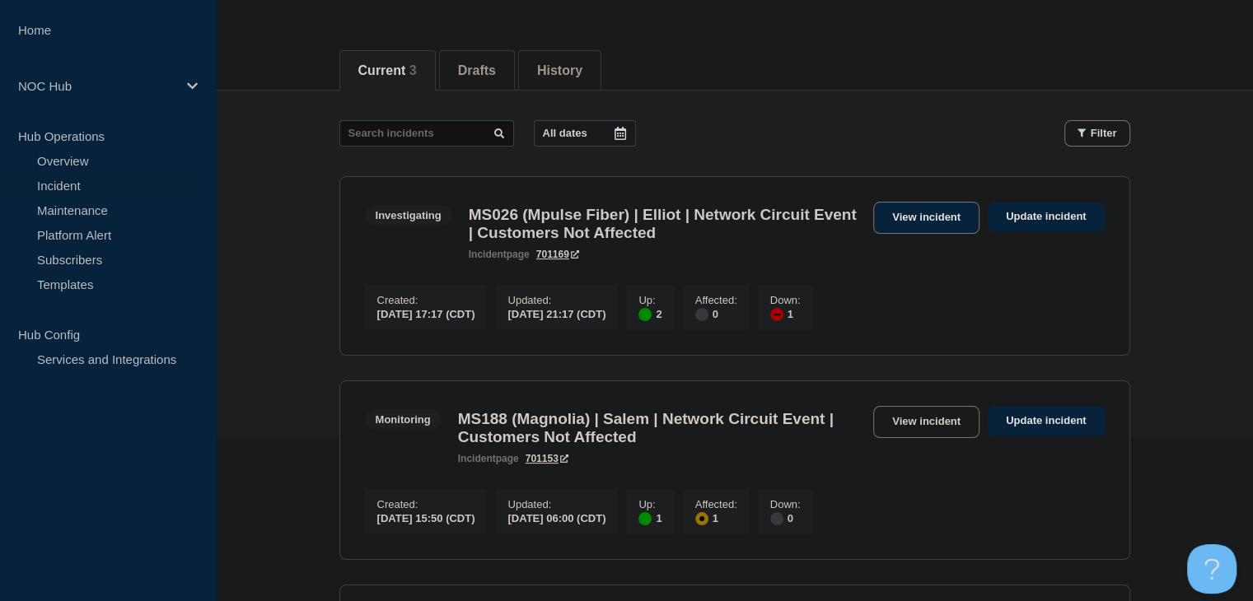
click at [899, 223] on link "View incident" at bounding box center [926, 218] width 106 height 32
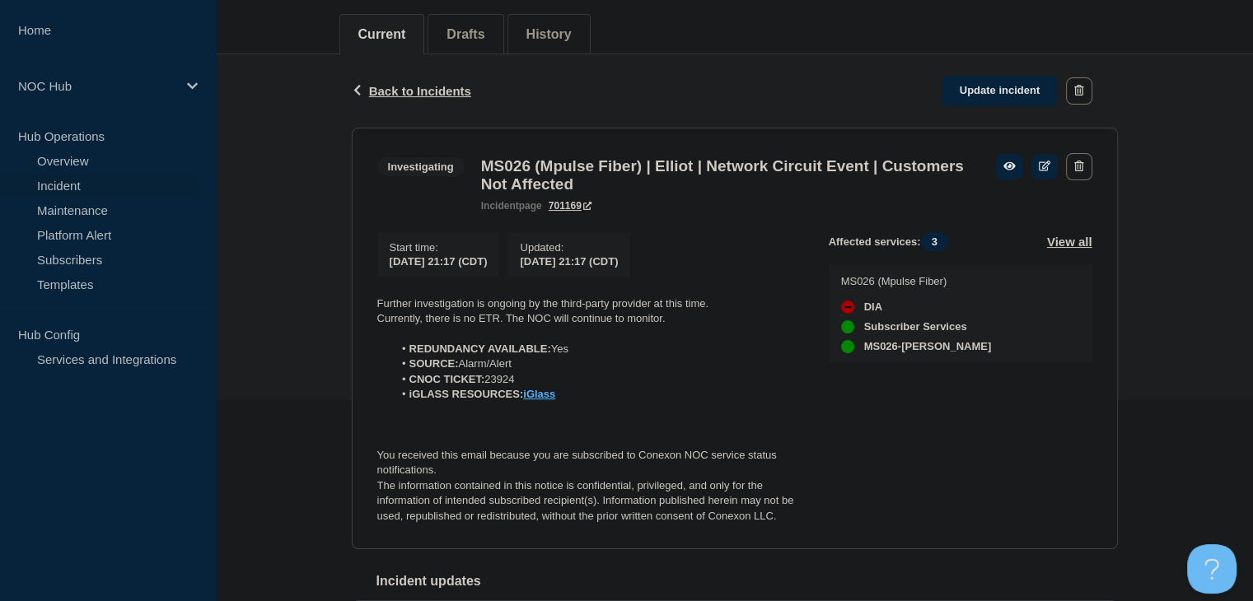
scroll to position [334, 0]
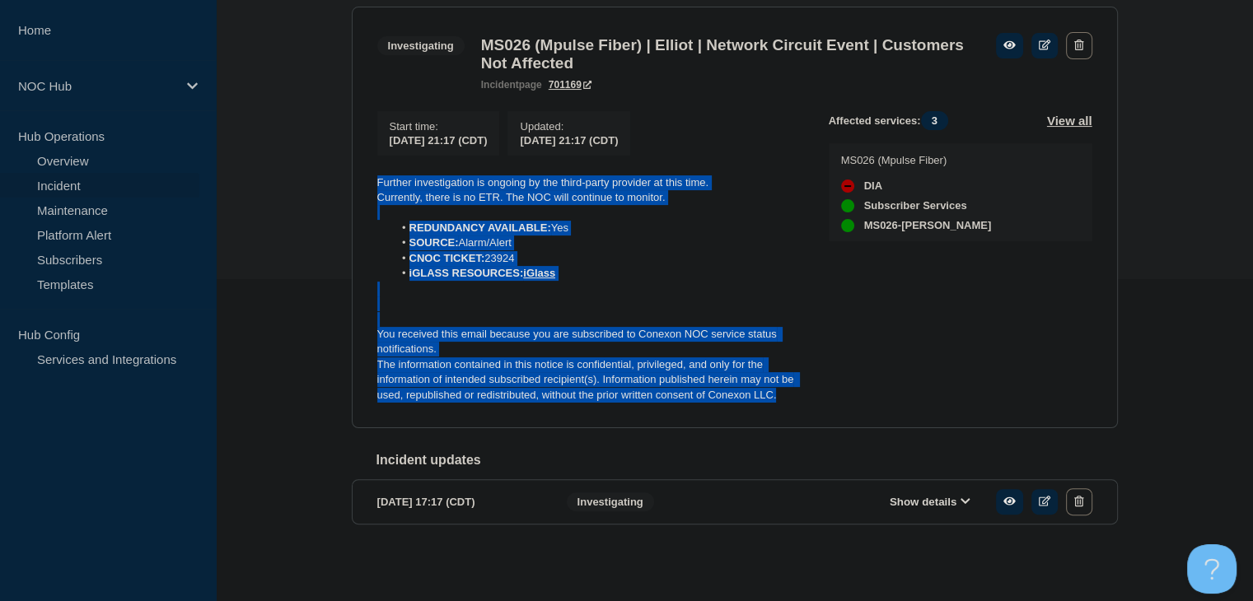
drag, startPoint x: 816, startPoint y: 393, endPoint x: 349, endPoint y: 179, distance: 513.8
click at [349, 179] on div "Back Back to Incidents Update incident Investigating MS026 (Mpulse Fiber) | Ell…" at bounding box center [734, 254] width 791 height 643
copy div "Further investigation is ongoing by the third-party provider at this time. Curr…"
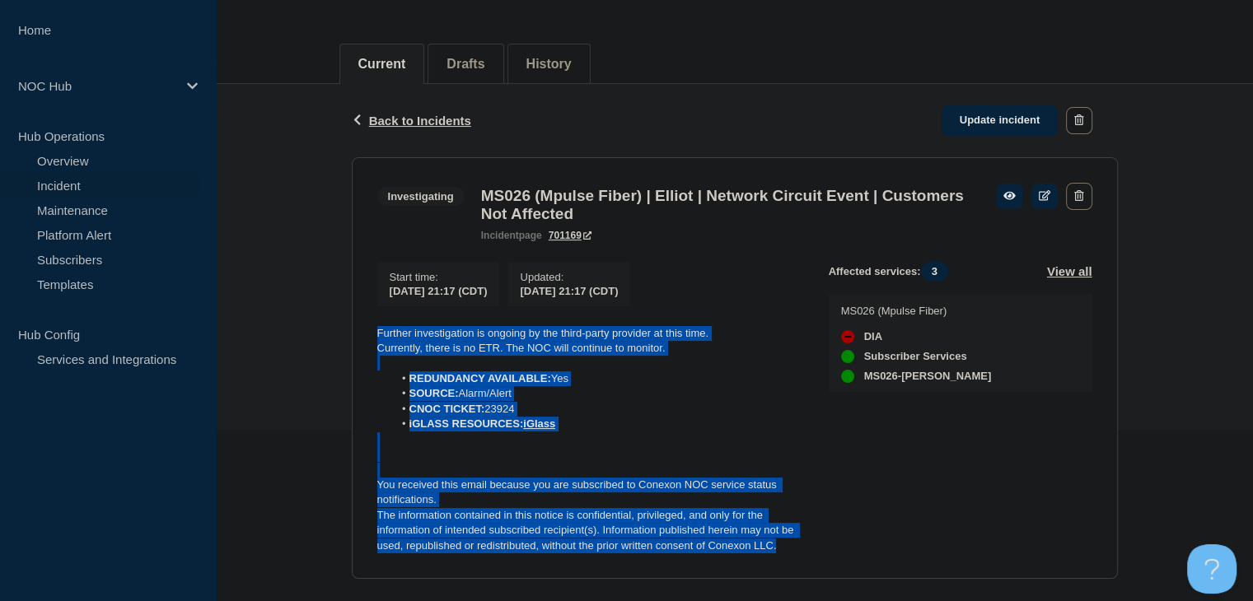
scroll to position [170, 0]
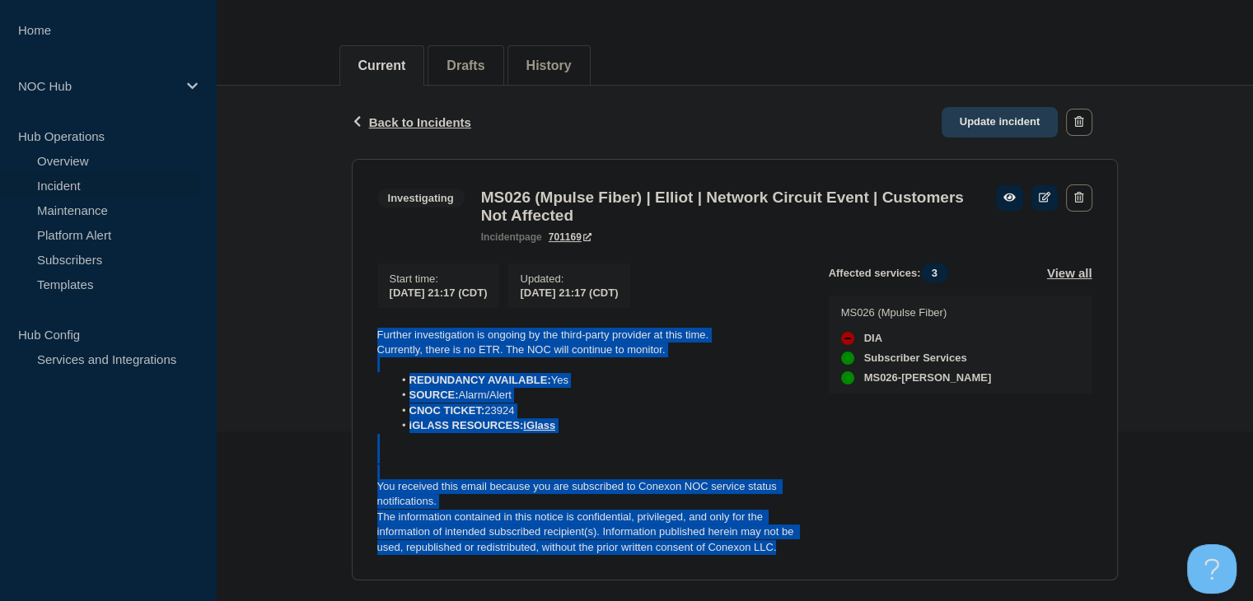
click at [1007, 114] on link "Update incident" at bounding box center [999, 122] width 117 height 30
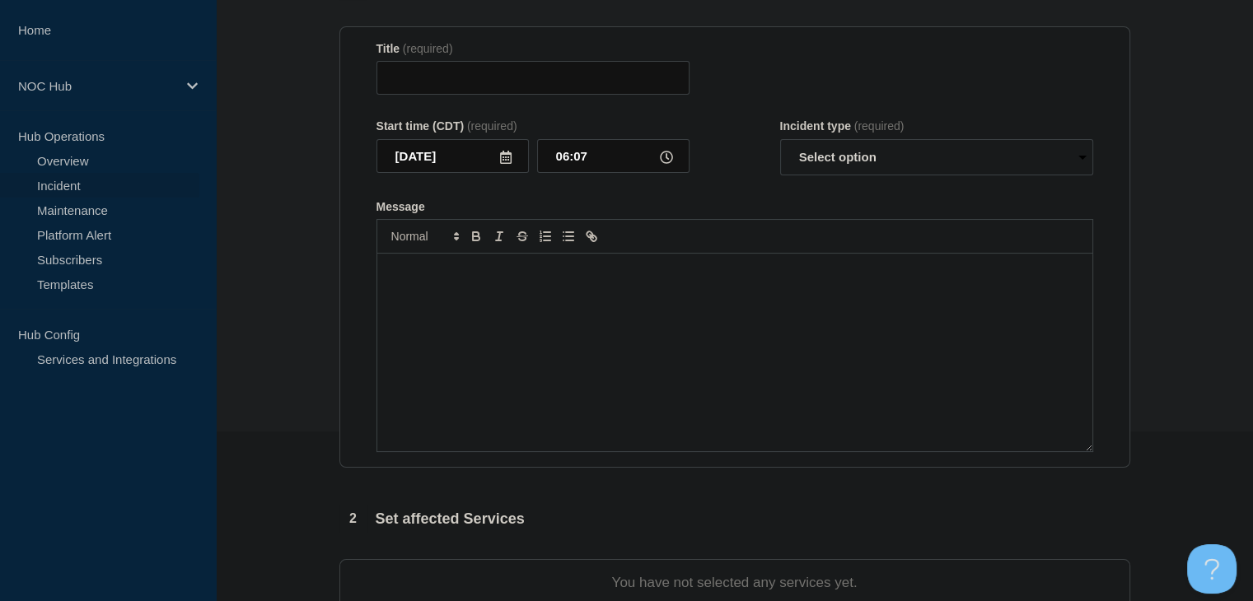
type input "MS026 (Mpulse Fiber) | Elliot | Network Circuit Event | Customers Not Affected"
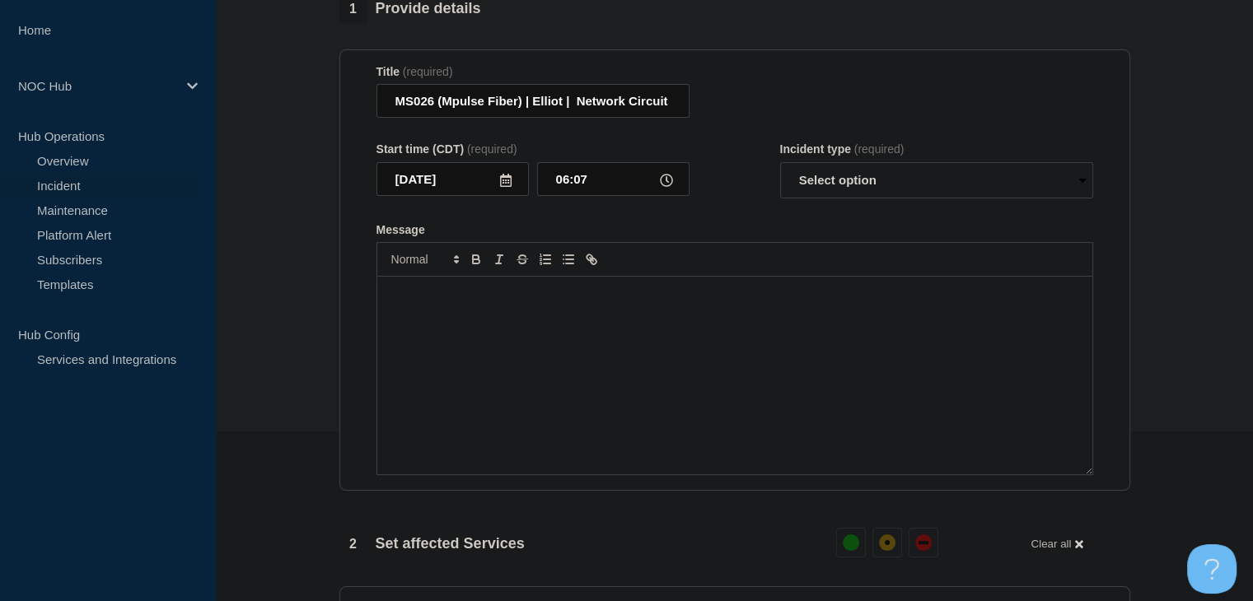
click at [594, 455] on div "Message" at bounding box center [734, 376] width 715 height 198
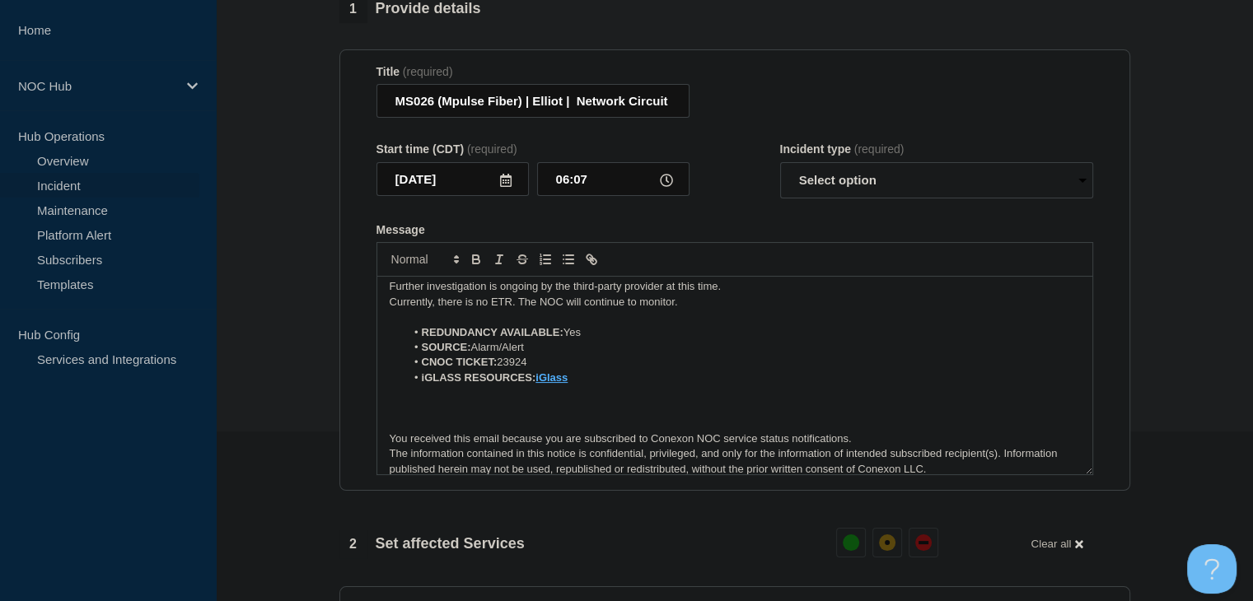
drag, startPoint x: 685, startPoint y: 315, endPoint x: 595, endPoint y: 315, distance: 90.6
click at [603, 310] on p "Currently, there is no ETR. The NOC will continue to monitor." at bounding box center [735, 302] width 690 height 15
click at [510, 310] on p "Currently, there is no ETR. The NOC will continue to monitor." at bounding box center [735, 302] width 690 height 15
click at [504, 310] on p "Currently, there is no ETR. The NOC will continue to monitor." at bounding box center [735, 302] width 690 height 15
click at [513, 310] on p "Currently, there is no ETR. The NOC will continue to monitor." at bounding box center [735, 302] width 690 height 15
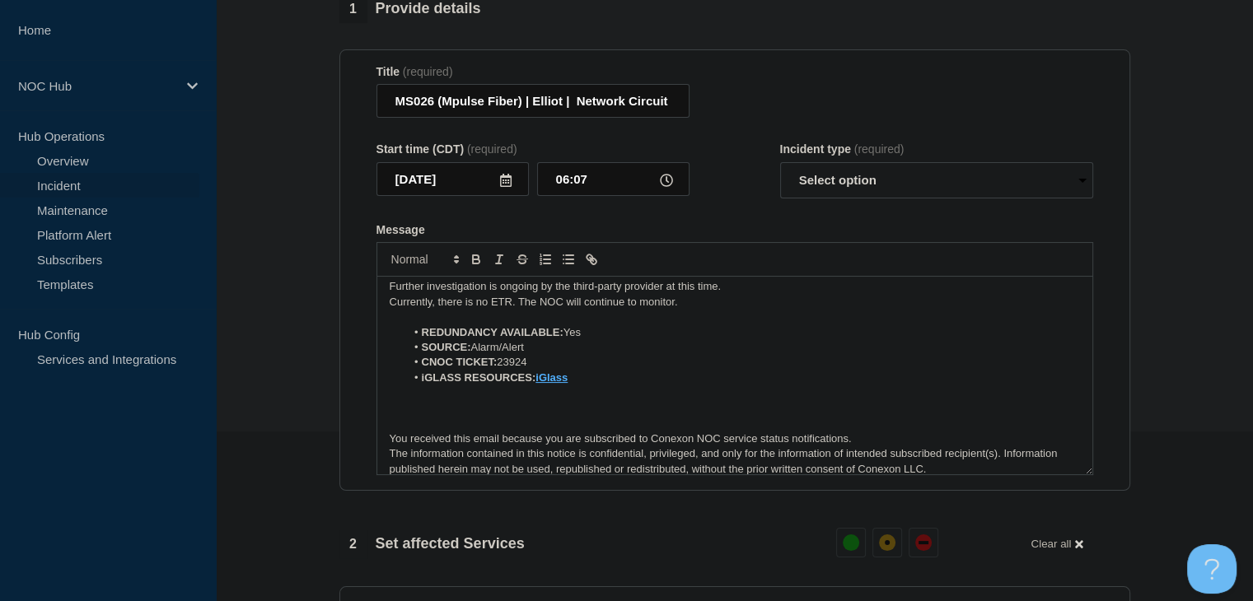
click at [561, 310] on p "Currently, there is no ETR. The NOC will continue to monitor." at bounding box center [735, 302] width 690 height 15
drag, startPoint x: 695, startPoint y: 305, endPoint x: 518, endPoint y: 312, distance: 177.2
click at [518, 310] on p "Currently, there is no ETR. The NOC will continue to monitor." at bounding box center [735, 302] width 690 height 15
click at [582, 294] on p "Further investigation is ongoing by the third-party provider at this time." at bounding box center [735, 286] width 690 height 15
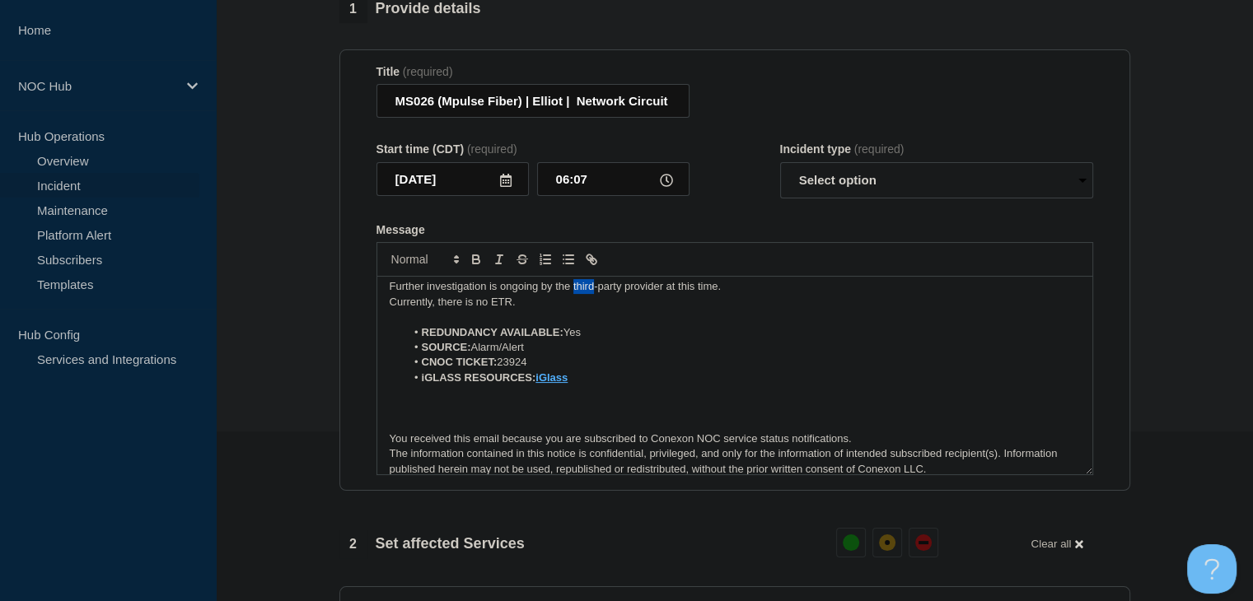
click at [582, 294] on p "Further investigation is ongoing by the third-party provider at this time." at bounding box center [735, 286] width 690 height 15
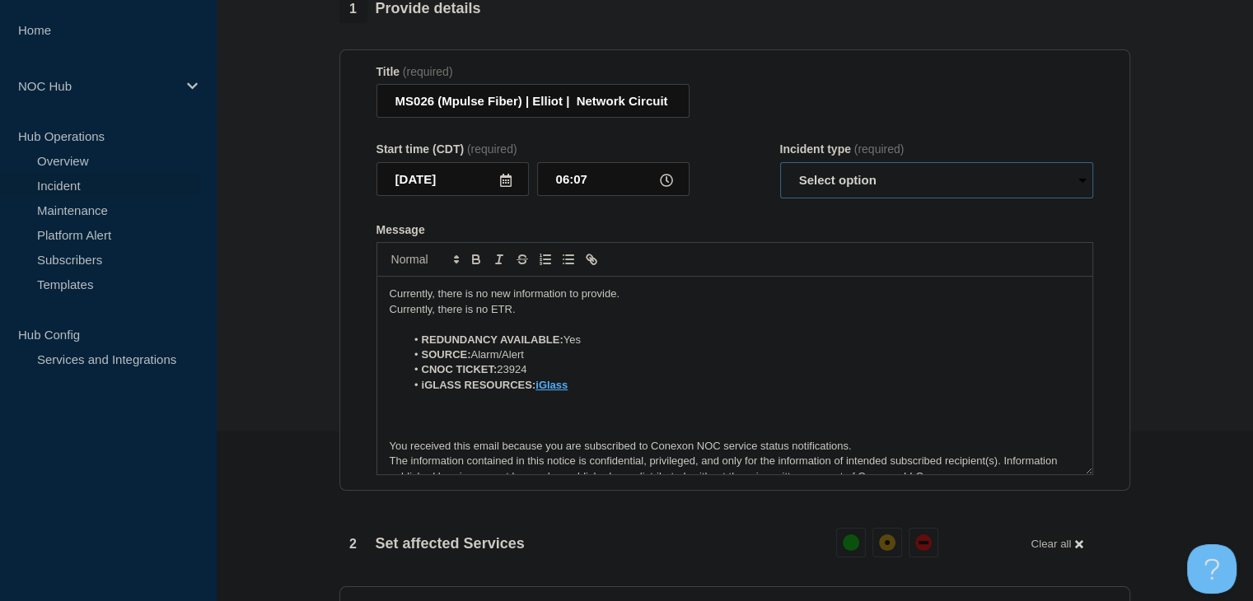
click at [796, 187] on select "Select option Investigating Identified Monitoring Resolved" at bounding box center [936, 180] width 313 height 36
select select "investigating"
click at [780, 171] on select "Select option Investigating Identified Monitoring Resolved" at bounding box center [936, 180] width 313 height 36
click at [756, 222] on form "Title (required) MS026 (Mpulse Fiber) | Elliot | Network Circuit Event | Custom…" at bounding box center [734, 270] width 717 height 411
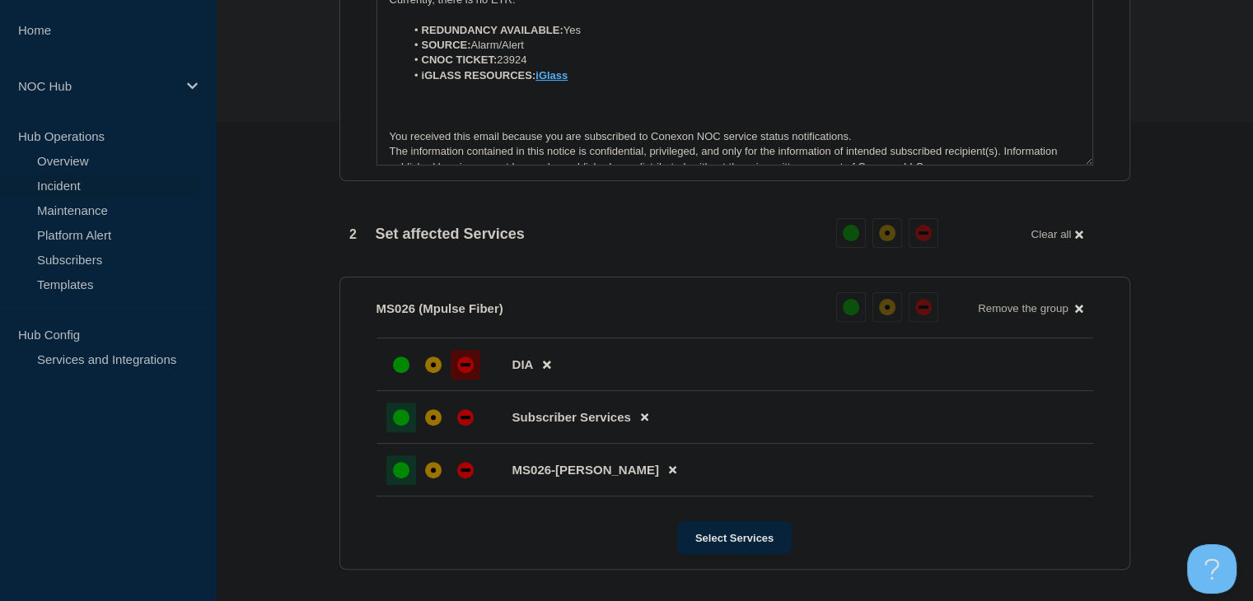
scroll to position [829, 0]
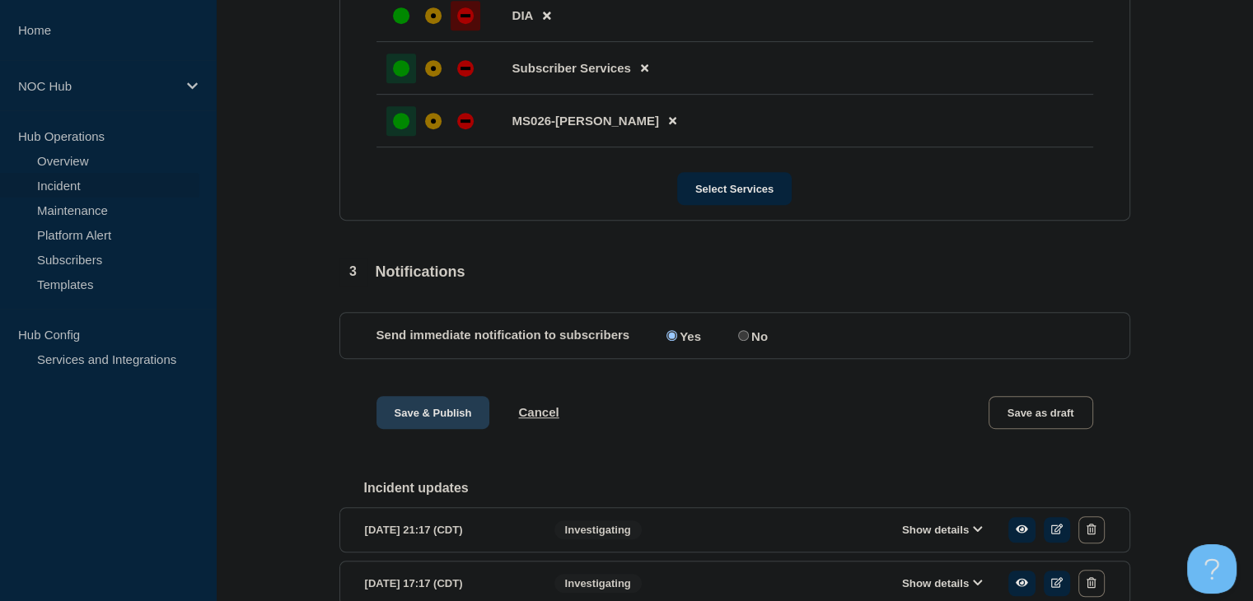
click at [398, 423] on button "Save & Publish" at bounding box center [433, 412] width 114 height 33
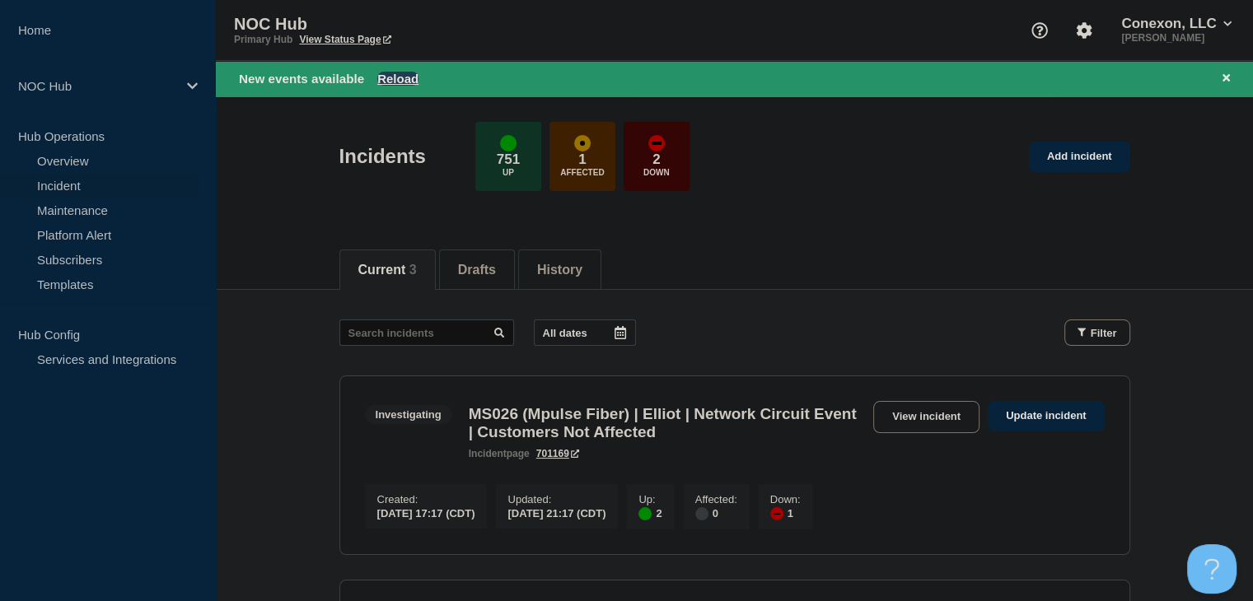
click at [388, 75] on button "Reload" at bounding box center [397, 79] width 41 height 14
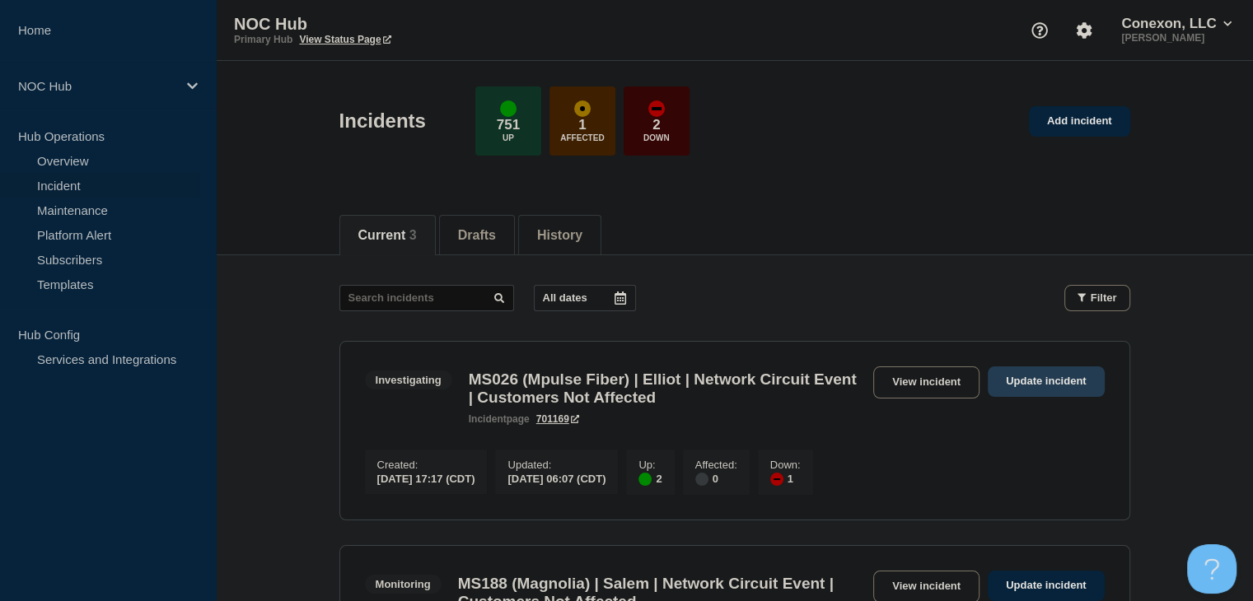
click at [1005, 380] on link "Update incident" at bounding box center [1046, 382] width 117 height 30
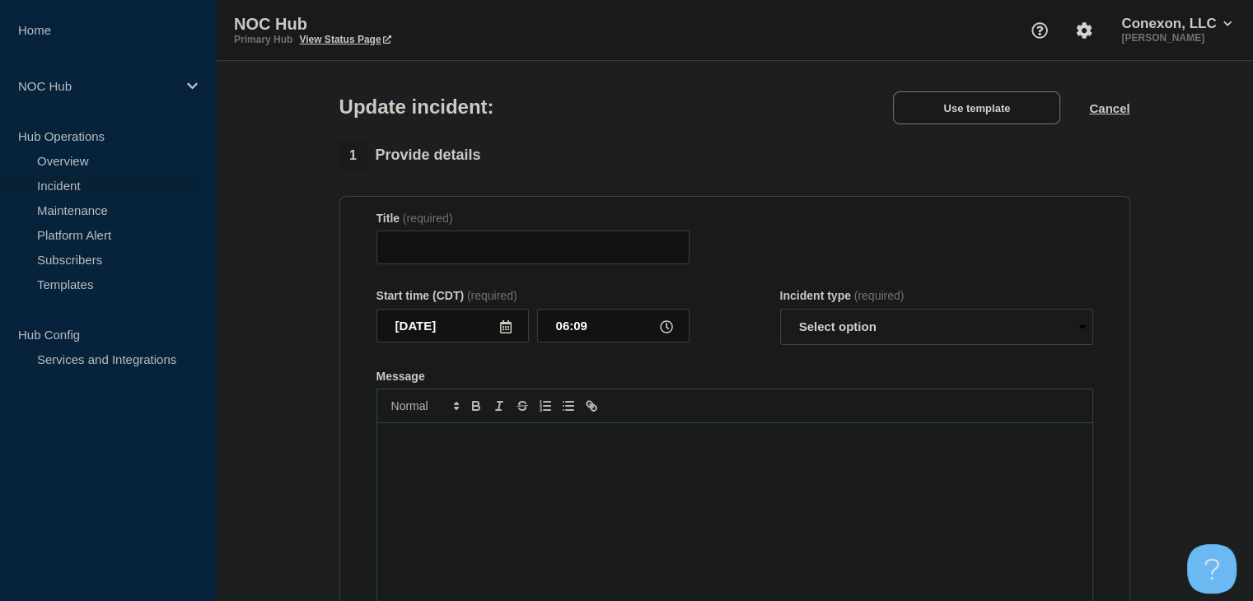
type input "MS026 (Mpulse Fiber) | Elliot | Network Circuit Event | Customers Not Affected"
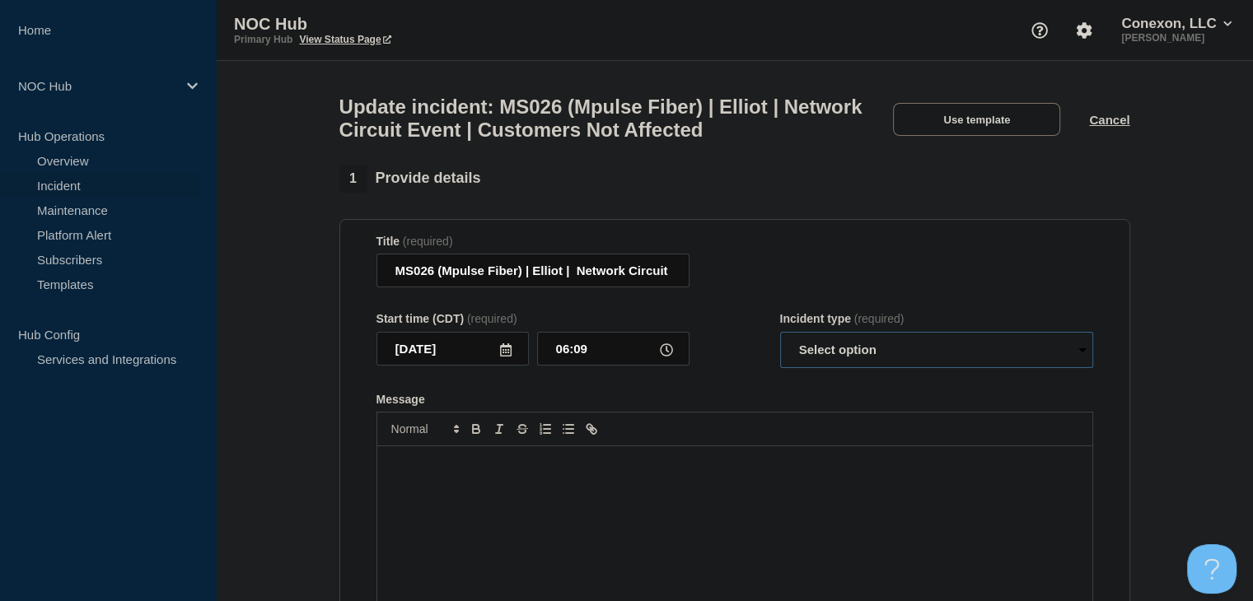
click at [873, 362] on select "Select option Investigating Identified Monitoring Resolved" at bounding box center [936, 350] width 313 height 36
select select "resolved"
click at [780, 342] on select "Select option Investigating Identified Monitoring Resolved" at bounding box center [936, 350] width 313 height 36
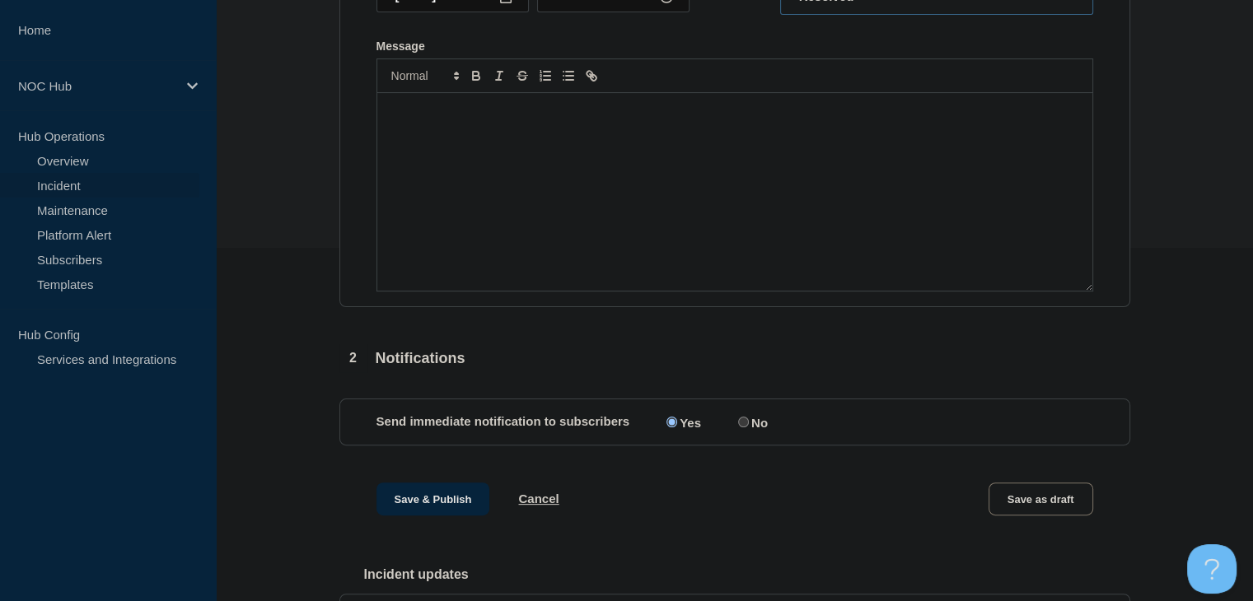
scroll to position [587, 0]
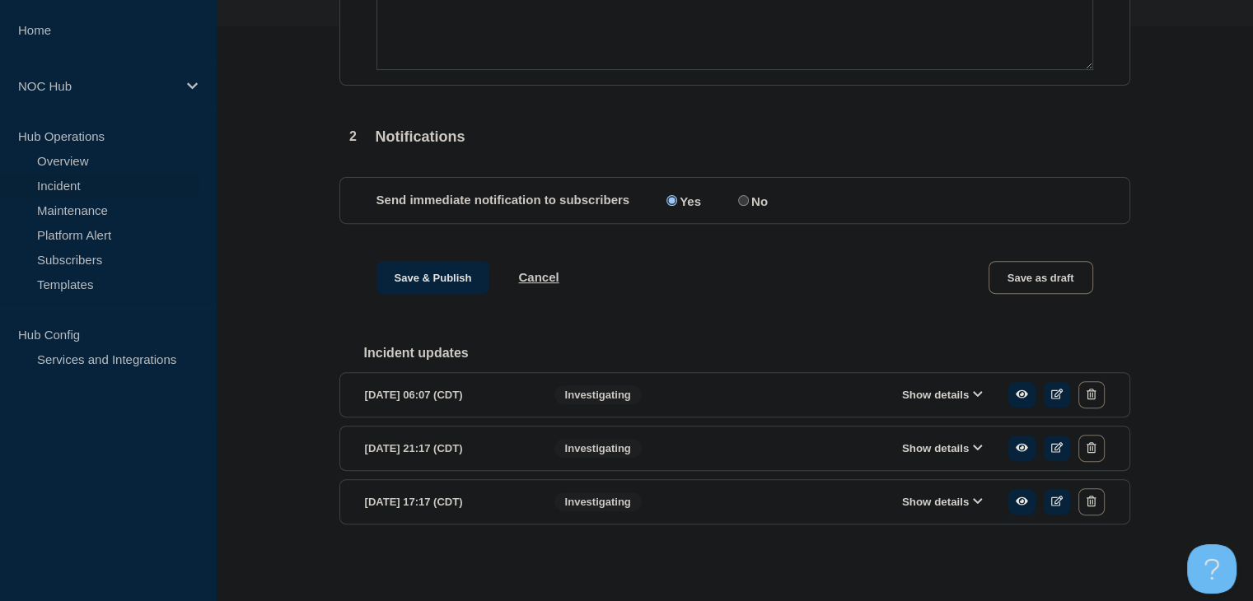
click at [916, 391] on button "Show details" at bounding box center [942, 395] width 91 height 14
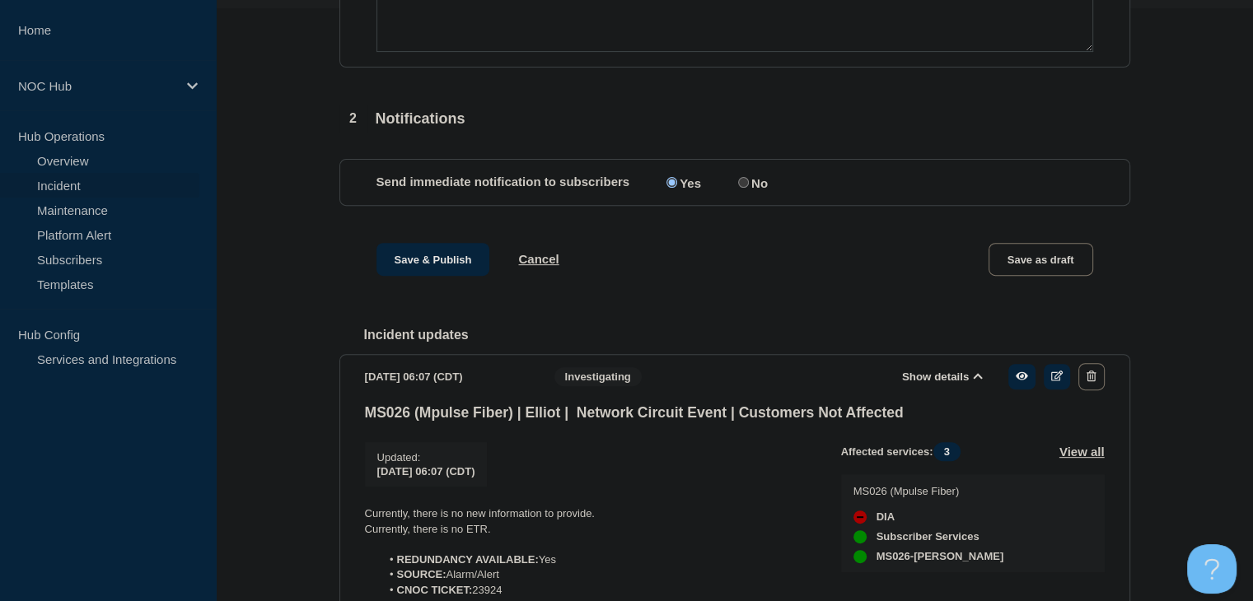
scroll to position [917, 0]
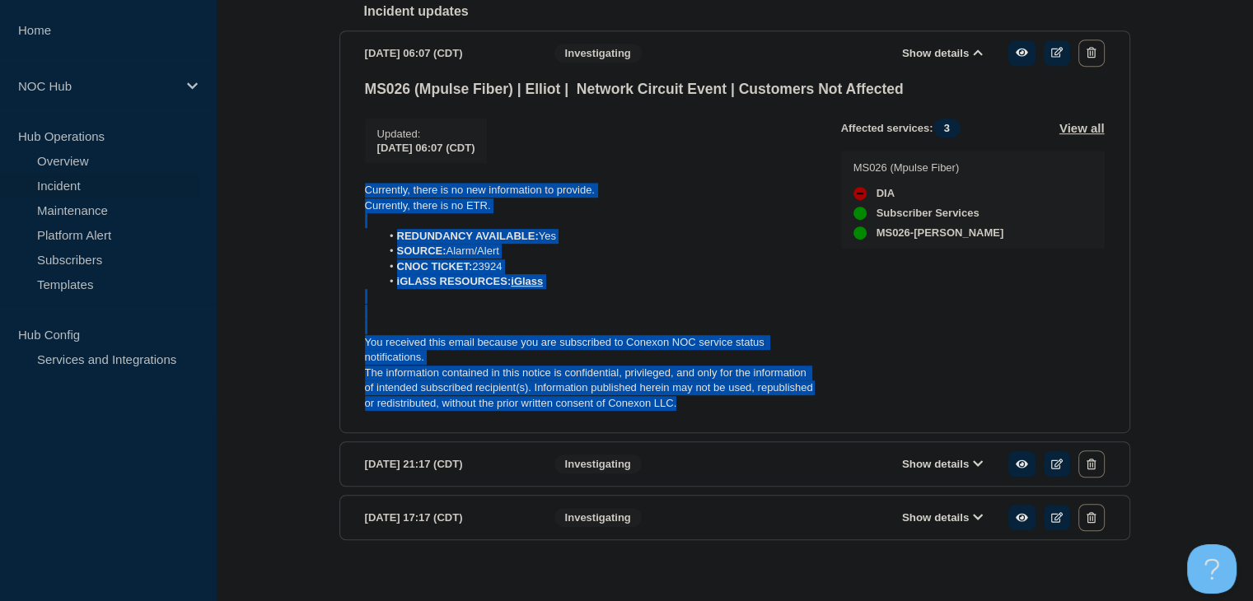
drag, startPoint x: 686, startPoint y: 422, endPoint x: 335, endPoint y: 193, distance: 419.0
copy div "Currently, there is no new information to provide. Currently, there is no ETR. …"
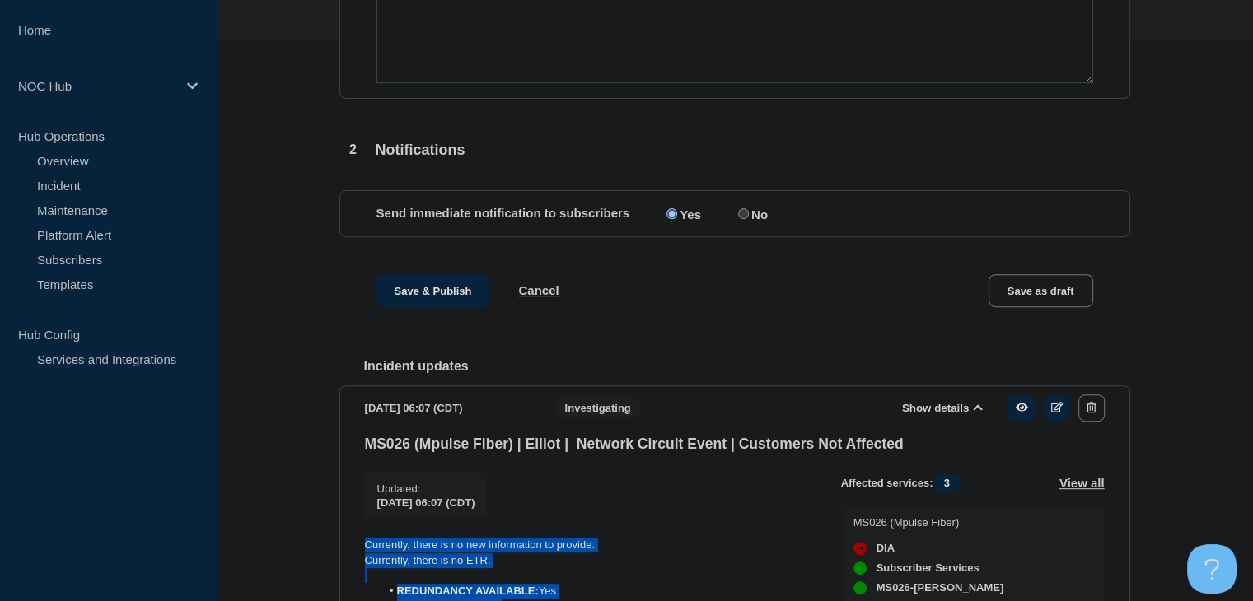
scroll to position [340, 0]
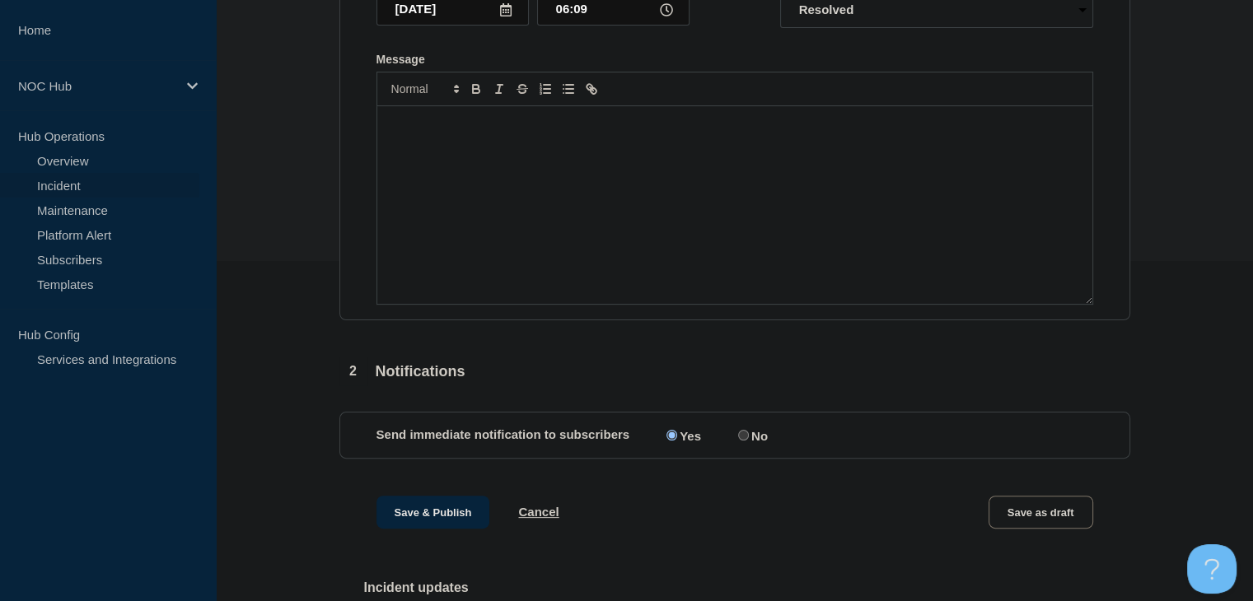
click at [440, 229] on div "Message" at bounding box center [734, 205] width 715 height 198
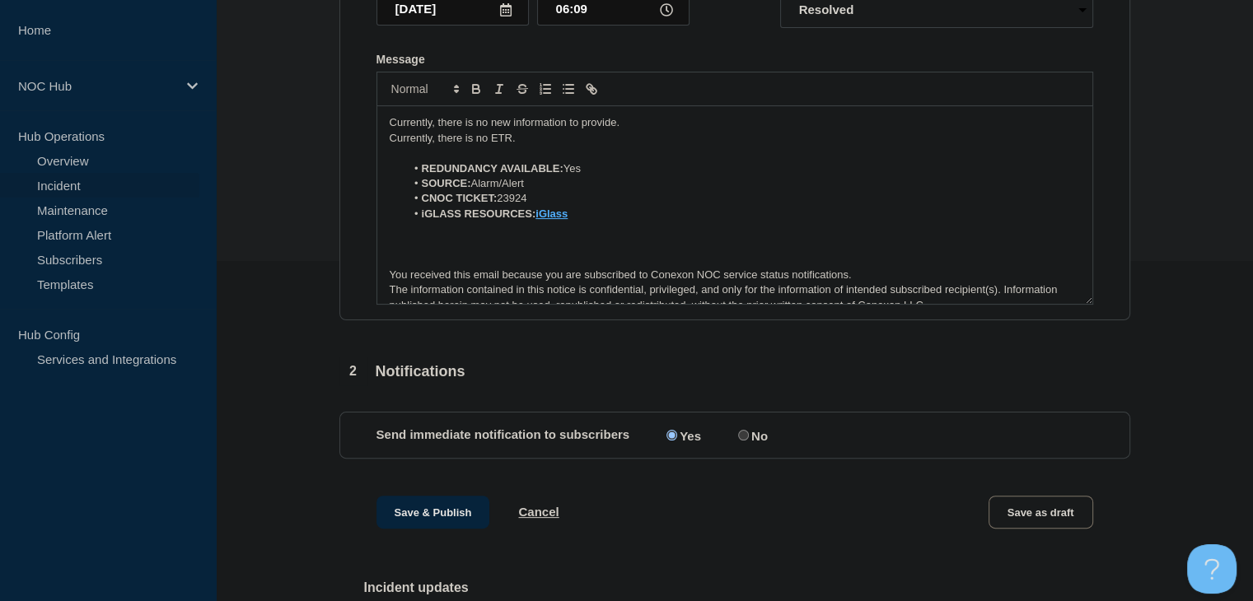
scroll to position [0, 0]
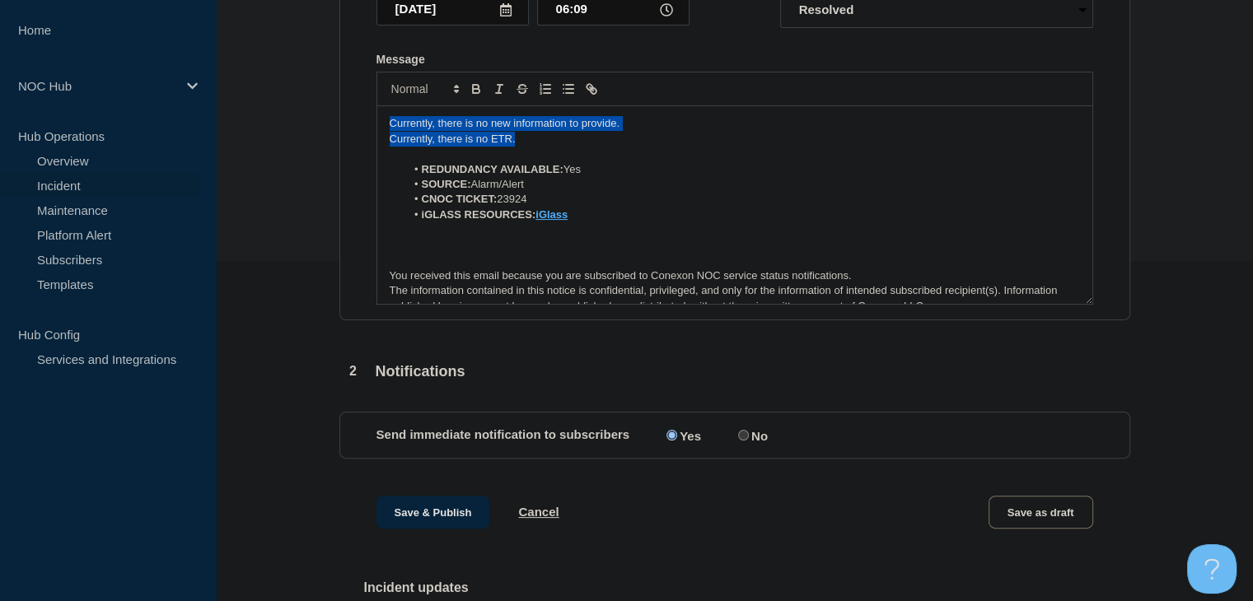
drag, startPoint x: 514, startPoint y: 152, endPoint x: 300, endPoint y: 135, distance: 214.8
click at [300, 135] on section "1 Provide details Title (required) MS026 (Mpulse Fiber) | Elliot | Network Circ…" at bounding box center [734, 497] width 1037 height 1344
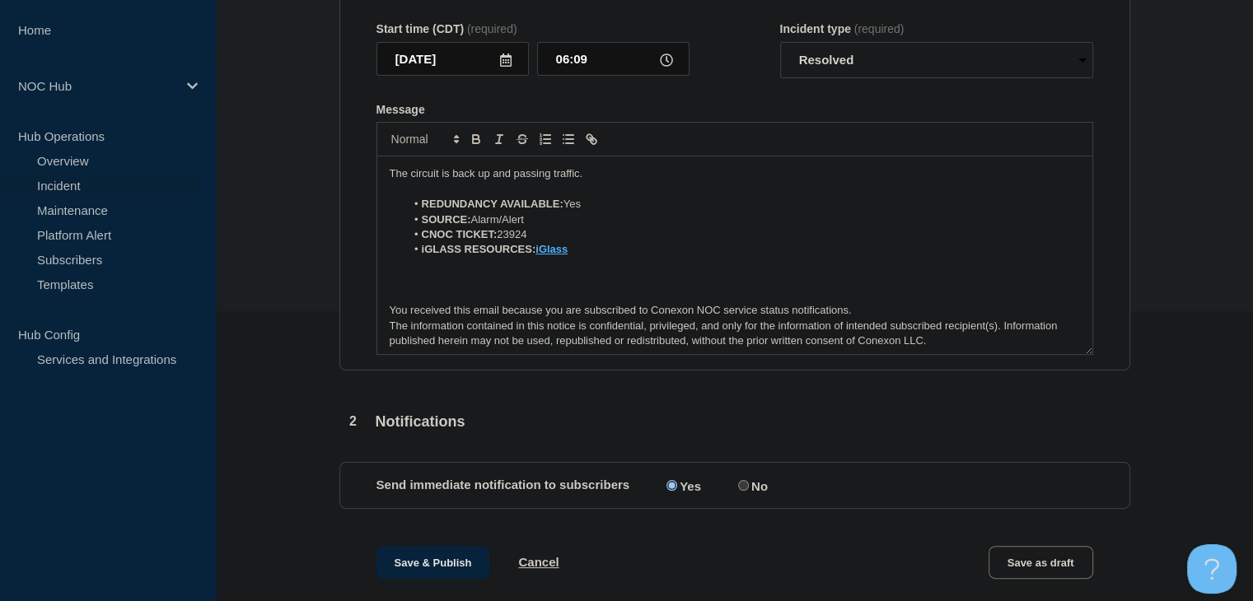
scroll to position [423, 0]
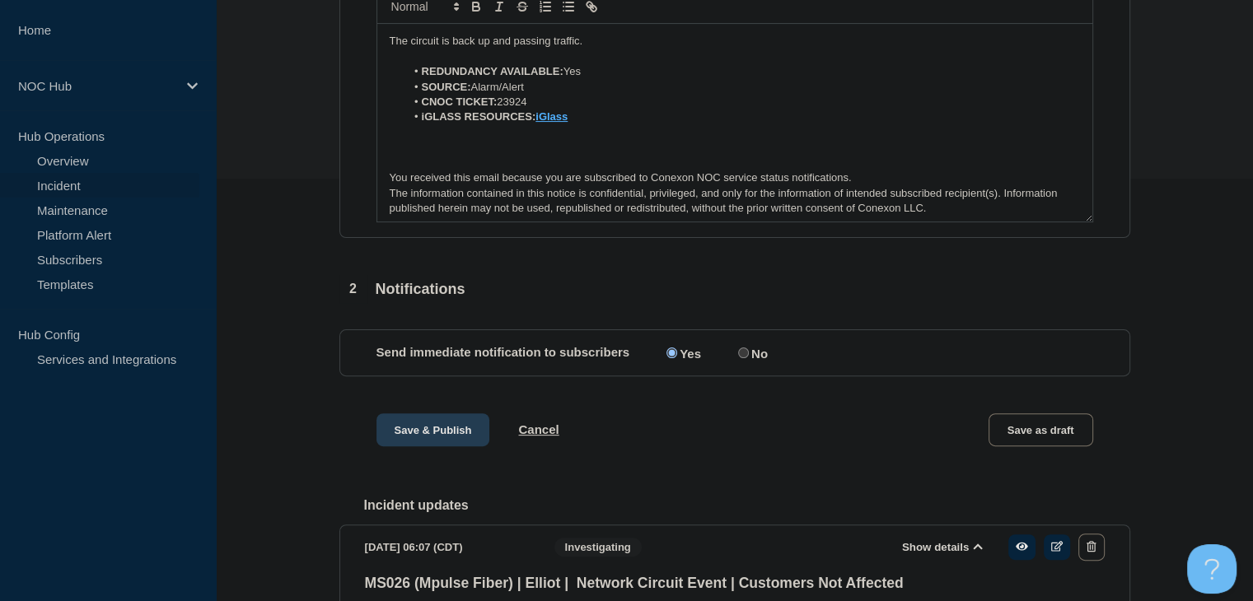
click at [451, 439] on button "Save & Publish" at bounding box center [433, 429] width 114 height 33
